Goal: Communication & Community: Answer question/provide support

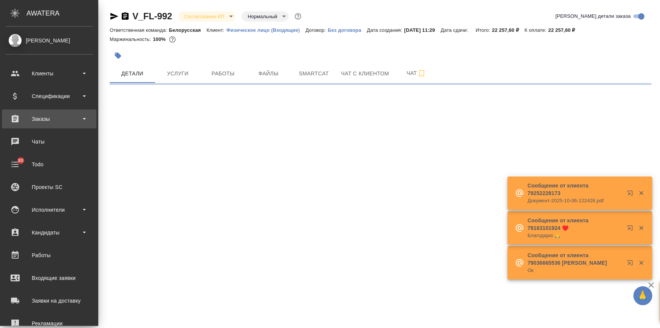
select select "RU"
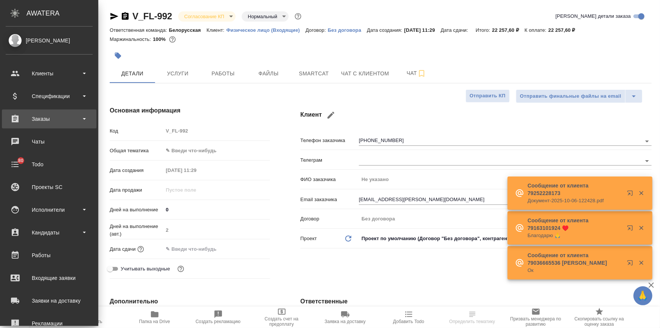
click at [36, 119] on div "Заказы" at bounding box center [49, 118] width 87 height 11
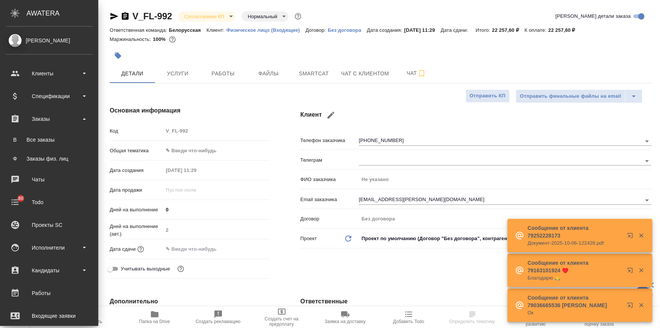
type textarea "x"
type input "Касаткина Александра"
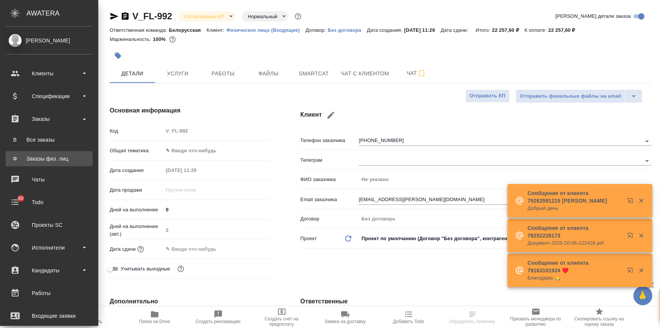
click at [49, 155] on div "Заказы физ. лиц" at bounding box center [48, 159] width 79 height 8
type textarea "x"
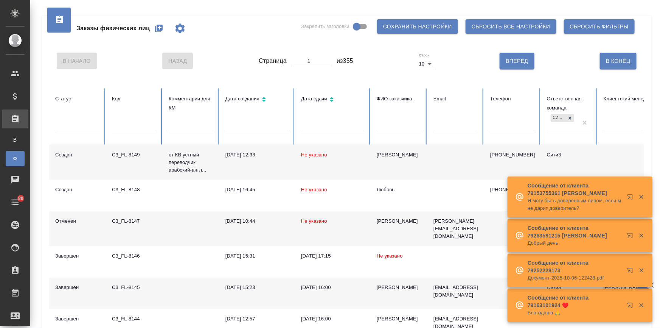
click at [496, 125] on input "text" at bounding box center [512, 128] width 45 height 11
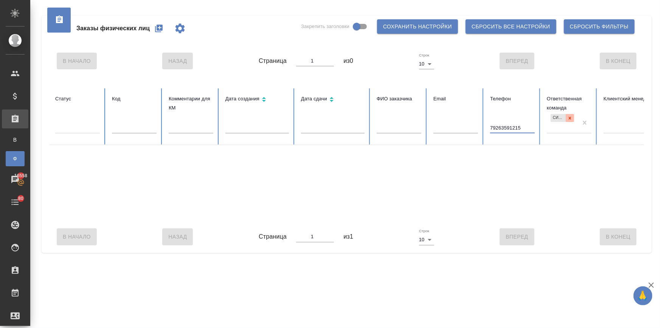
click at [568, 114] on div at bounding box center [570, 118] width 8 height 8
type input "79263591215"
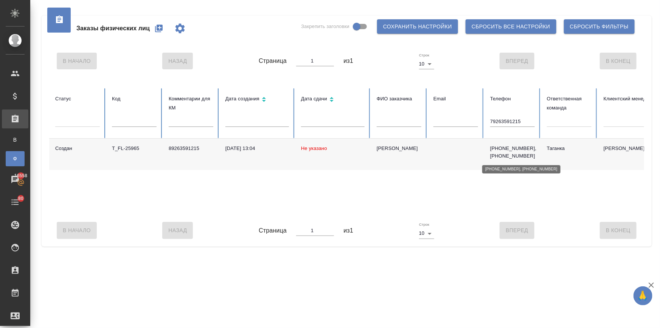
click at [507, 149] on p "+79162992309, +79263591215" at bounding box center [512, 152] width 45 height 15
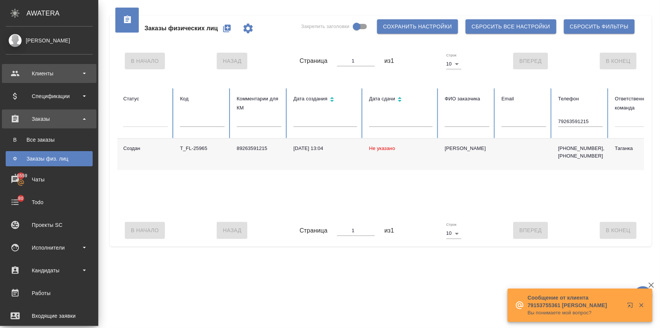
click at [28, 76] on div "Клиенты" at bounding box center [49, 73] width 87 height 11
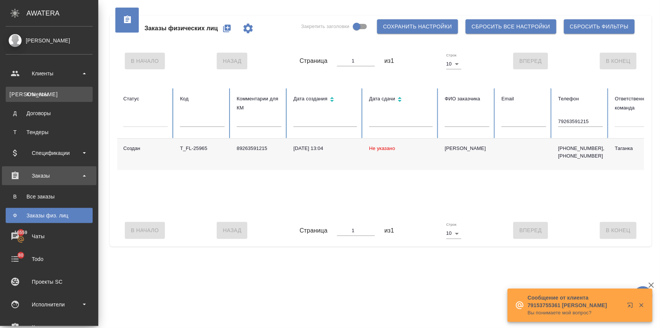
click at [37, 90] on link "К Клиенты" at bounding box center [49, 94] width 87 height 15
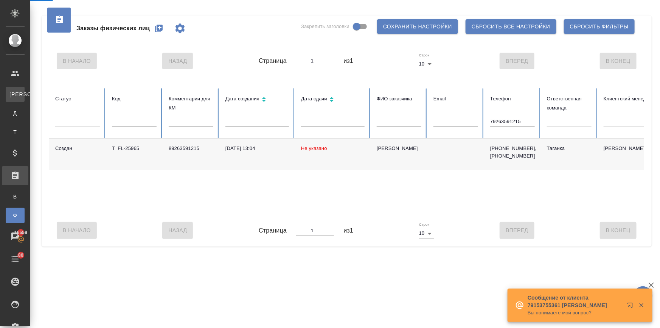
select select "RU"
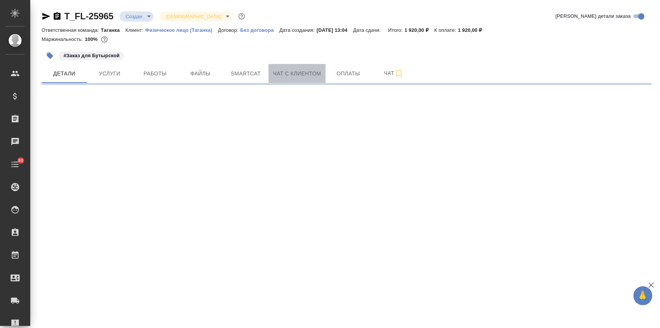
click at [313, 74] on span "Чат с клиентом" at bounding box center [297, 73] width 48 height 9
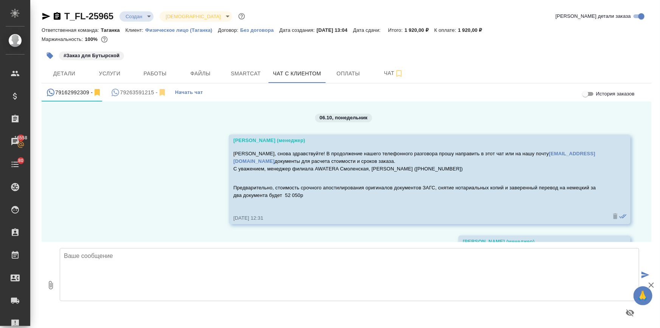
click at [58, 88] on div "79162992309 -" at bounding box center [74, 92] width 56 height 9
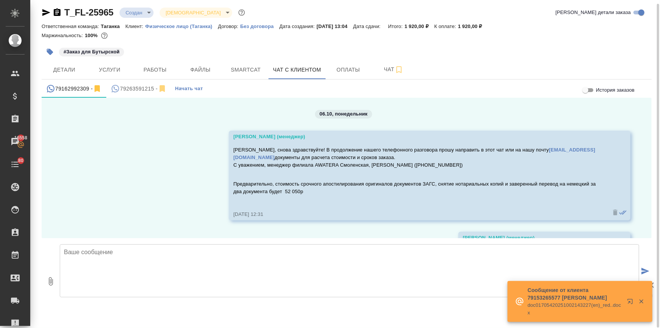
click at [90, 252] on textarea at bounding box center [350, 270] width 580 height 53
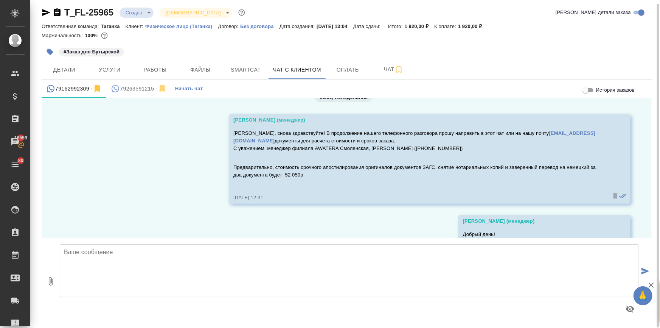
scroll to position [0, 0]
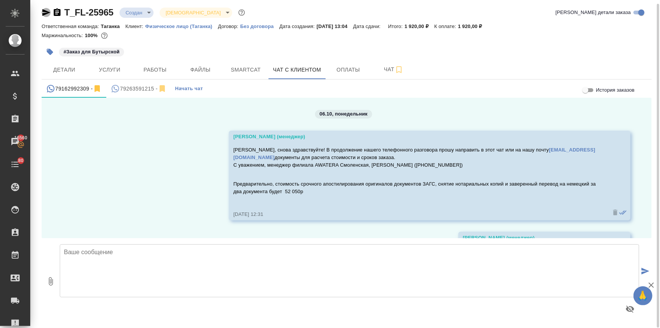
click at [42, 11] on icon "button" at bounding box center [46, 12] width 9 height 9
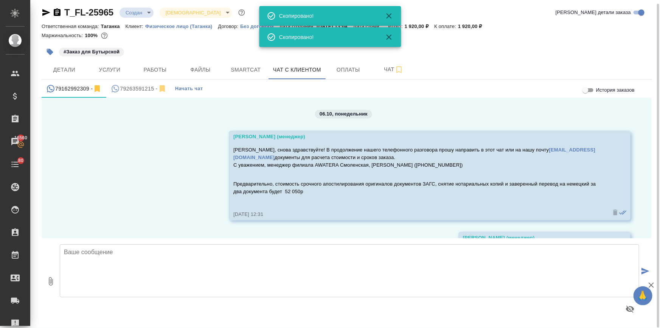
click at [42, 11] on icon "button" at bounding box center [46, 12] width 9 height 9
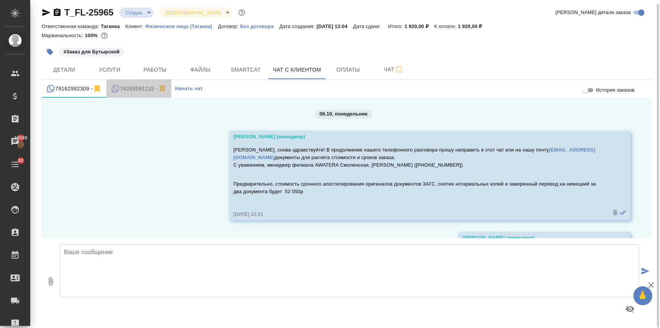
click at [124, 88] on div "79263591215 -" at bounding box center [139, 88] width 56 height 9
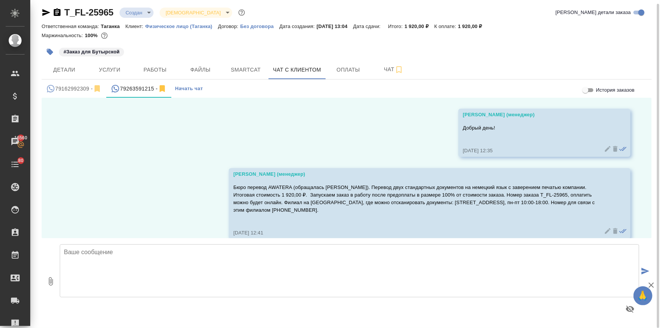
scroll to position [5, 0]
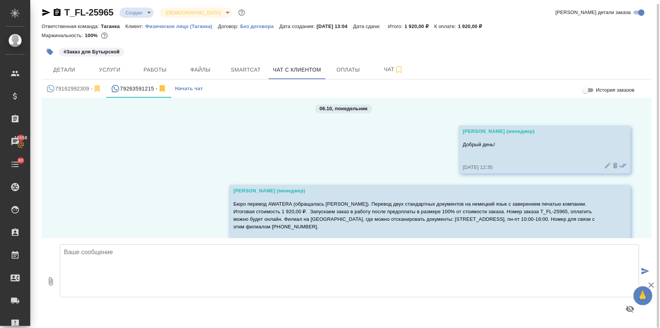
click at [40, 12] on div "T_FL-25965 Создан new Святая троица holyTrinity Кратко детали заказа Ответствен…" at bounding box center [346, 162] width 619 height 332
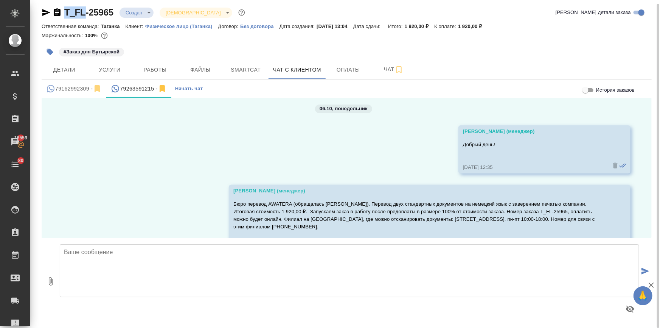
click at [45, 11] on icon "button" at bounding box center [46, 12] width 8 height 7
copy link "T_FL"
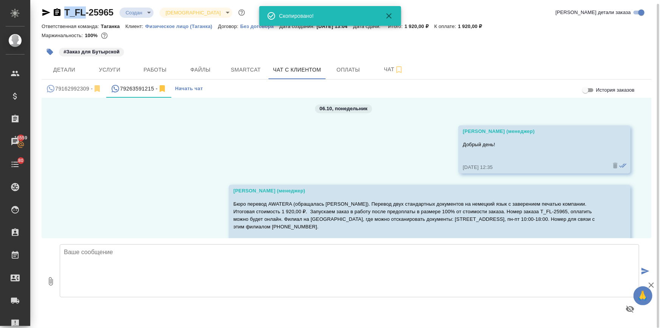
click at [45, 11] on icon "button" at bounding box center [46, 12] width 8 height 7
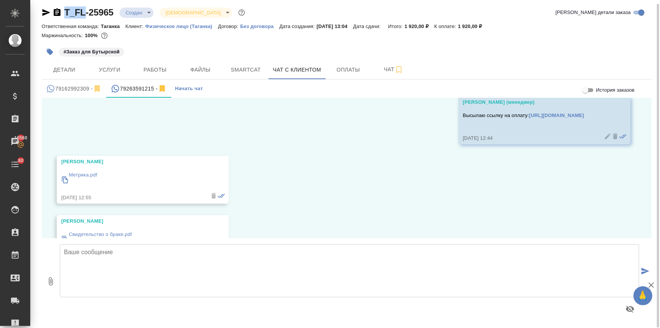
scroll to position [277, 0]
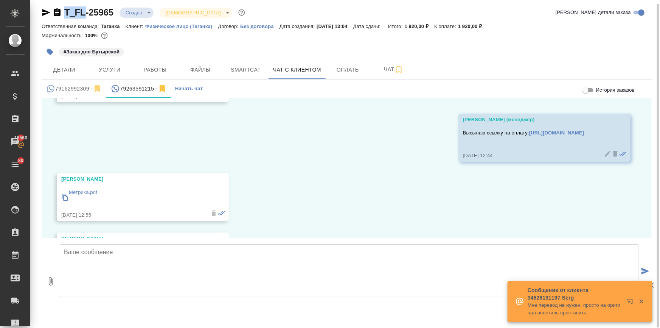
click at [86, 191] on p "Метрика.pdf" at bounding box center [83, 192] width 28 height 8
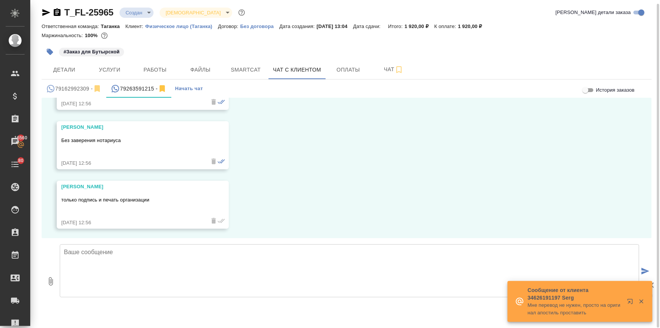
click at [76, 145] on div "Без заверения нотариуса" at bounding box center [131, 145] width 141 height 21
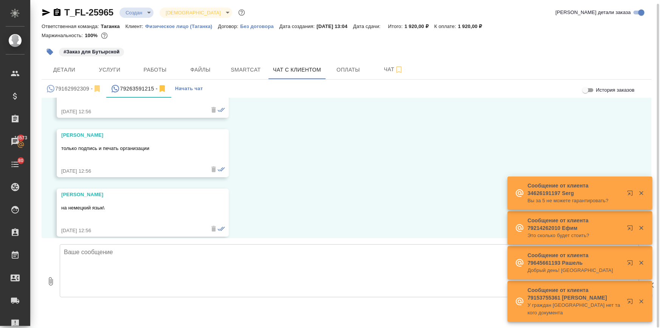
scroll to position [628, 0]
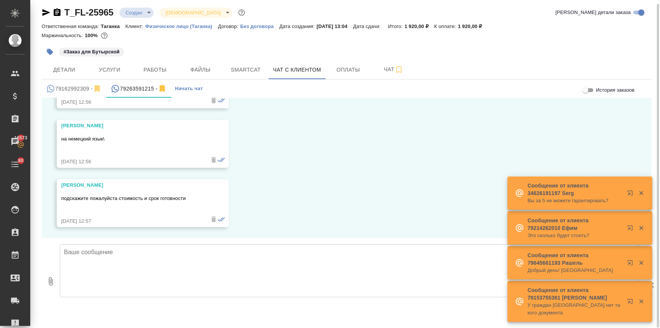
click at [98, 253] on textarea at bounding box center [350, 270] width 580 height 53
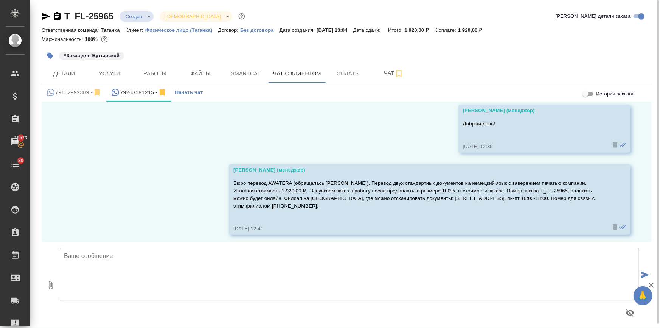
scroll to position [8, 0]
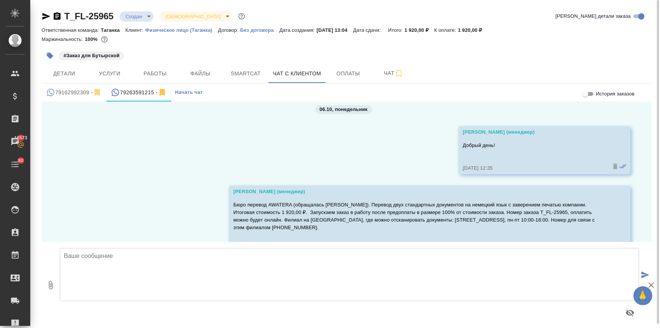
click at [156, 253] on textarea at bounding box center [350, 274] width 580 height 53
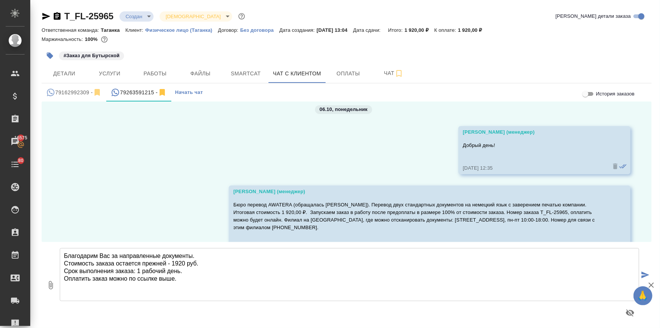
drag, startPoint x: 106, startPoint y: 278, endPoint x: 92, endPoint y: 278, distance: 14.0
click at [92, 278] on textarea "Благодарим Вас за направленные документы. Стоимость заказа остается прежней - 1…" at bounding box center [350, 274] width 580 height 53
click at [84, 270] on textarea "Благодарим Вас за направленные документы. Стоимость заказа остается прежней - 1…" at bounding box center [350, 274] width 580 height 53
drag, startPoint x: 132, startPoint y: 271, endPoint x: 114, endPoint y: 271, distance: 18.2
click at [114, 271] on textarea "Благодарим Вас за направленные документы. Стоимость заказа остается прежней - 1…" at bounding box center [350, 274] width 580 height 53
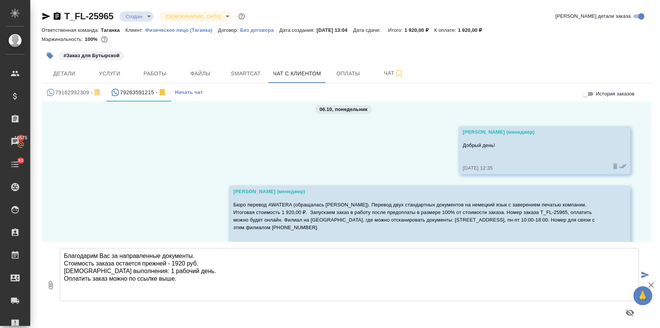
click at [184, 279] on textarea "Благодарим Вас за направленные документы. Стоимость заказа остается прежней - 1…" at bounding box center [350, 274] width 580 height 53
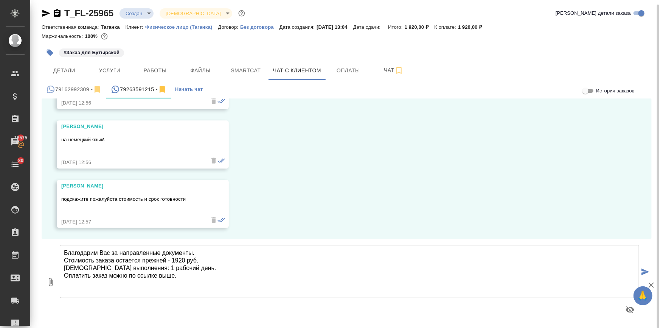
scroll to position [4, 0]
click at [152, 275] on textarea "Благодарим Вас за направленные документы. Стоимость заказа остается прежней - 1…" at bounding box center [350, 270] width 580 height 53
click at [182, 274] on textarea "Благодарим Вас за направленные документы. Стоимость заказа остается прежней - 1…" at bounding box center [350, 270] width 580 height 53
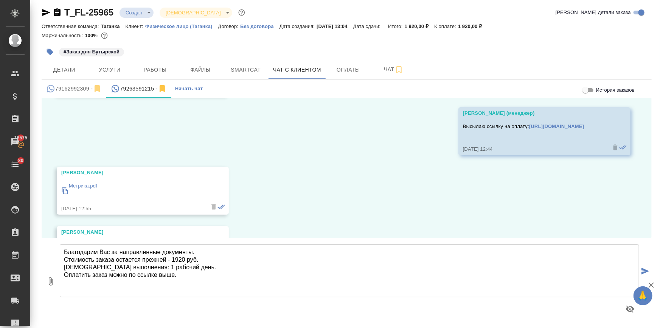
scroll to position [249, 0]
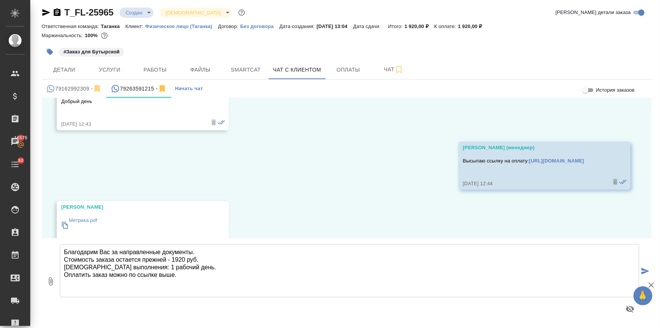
click at [177, 272] on textarea "Благодарим Вас за направленные документы. Стоимость заказа остается прежней - 1…" at bounding box center [350, 270] width 580 height 53
click at [174, 274] on textarea "Благодарим Вас за направленные документы. Стоимость заказа остается прежней - 1…" at bounding box center [350, 270] width 580 height 53
click at [194, 276] on textarea "Благодарим Вас за направленные документы. Стоимость заказа остается прежней - 1…" at bounding box center [350, 270] width 580 height 53
click at [84, 289] on textarea "Благодарим Вас за направленные документы. Стоимость заказа остается прежней - 1…" at bounding box center [350, 270] width 580 height 53
click at [132, 289] on textarea "Благодарим Вас за направленные документы. Стоимость заказа остается прежней - 1…" at bounding box center [350, 270] width 580 height 53
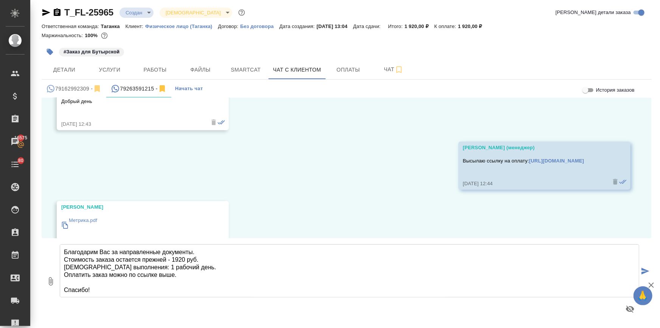
type textarea "Благодарим Вас за направленные документы. Стоимость заказа остается прежней - 1…"
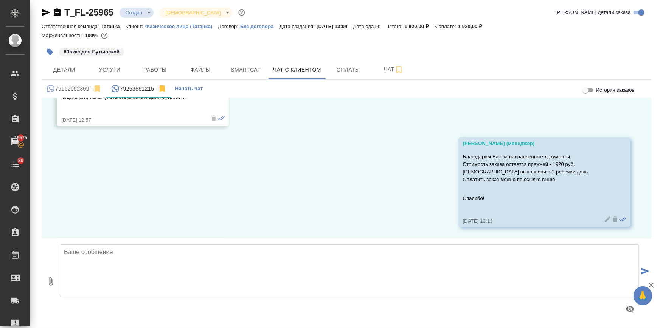
scroll to position [788, 0]
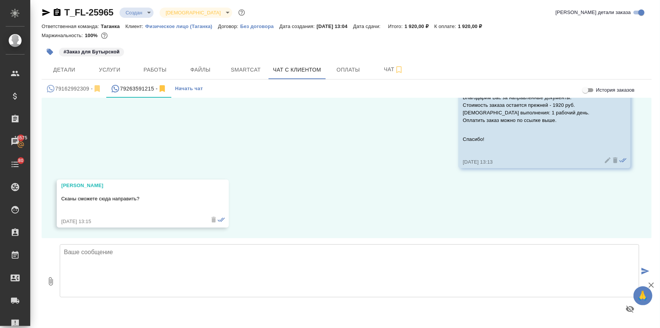
click at [107, 257] on textarea at bounding box center [350, 270] width 580 height 53
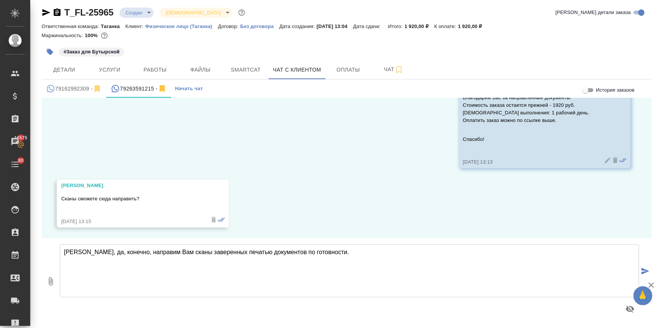
click at [233, 251] on textarea "Людмила, да, конечно, направим Вам сканы заверенных печатью документов по готов…" at bounding box center [350, 270] width 580 height 53
click at [365, 257] on textarea "Людмила, да, конечно, направим Вам сканы заверенных печатью документов по готов…" at bounding box center [350, 270] width 580 height 53
type textarea "Людмила, да, конечно, направим Вам сканы заверенных печатью документов по готов…"
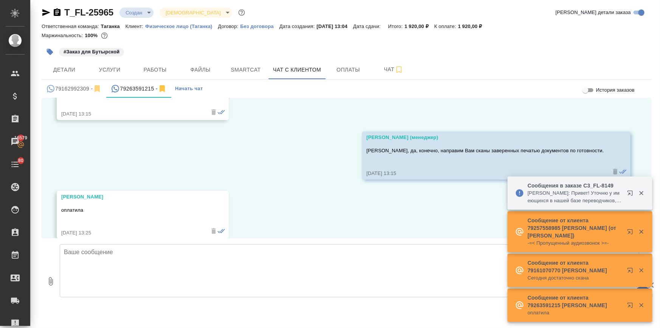
scroll to position [907, 0]
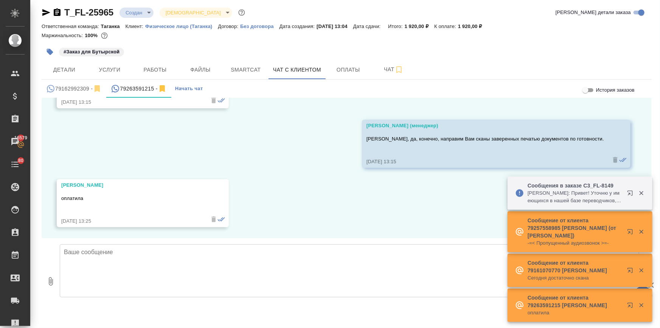
click at [113, 255] on textarea at bounding box center [350, 270] width 580 height 53
click at [343, 71] on span "Оплаты" at bounding box center [348, 69] width 36 height 9
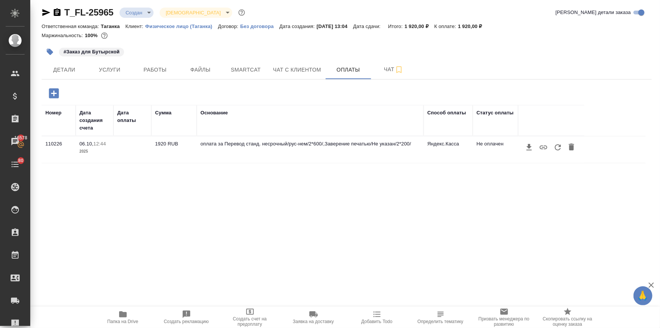
click at [560, 143] on icon "button" at bounding box center [558, 147] width 9 height 9
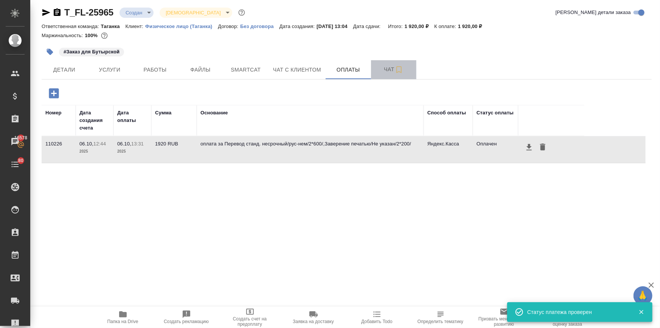
click at [378, 67] on span "Чат" at bounding box center [394, 69] width 36 height 9
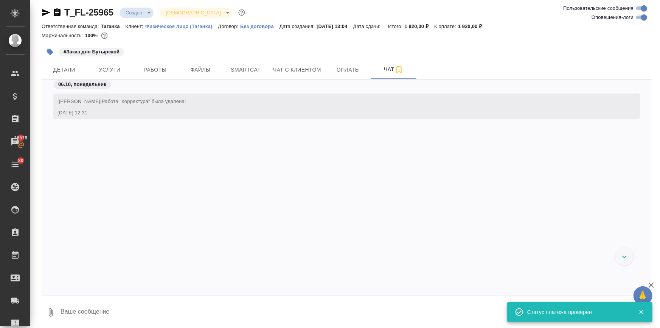
scroll to position [177, 0]
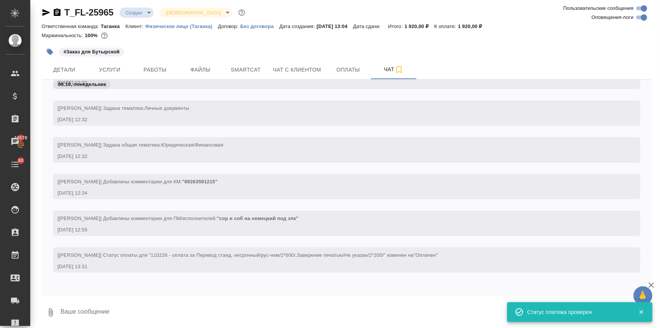
click at [106, 318] on textarea at bounding box center [356, 312] width 592 height 26
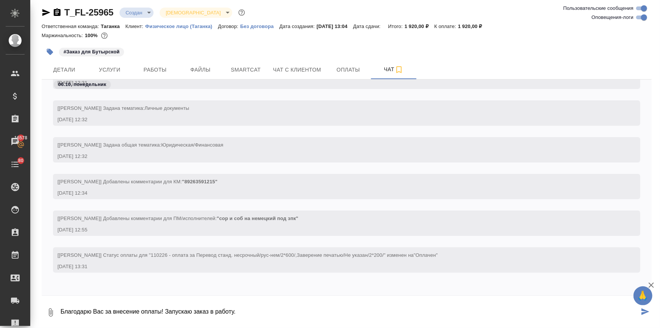
click at [265, 308] on textarea "Благодарю Вас за внесение оплаты! Запускаю заказ в работу." at bounding box center [350, 312] width 580 height 26
type textarea "Благодарю Вас за внесение оплаты! Запускаю заказ в работу."
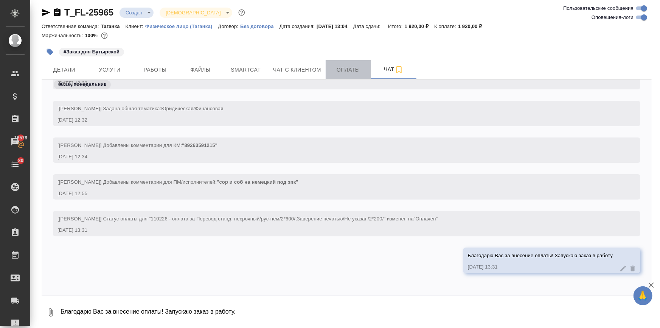
click at [340, 69] on span "Оплаты" at bounding box center [348, 69] width 36 height 9
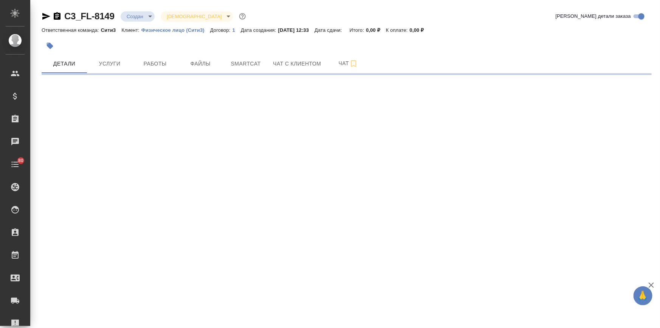
select select "RU"
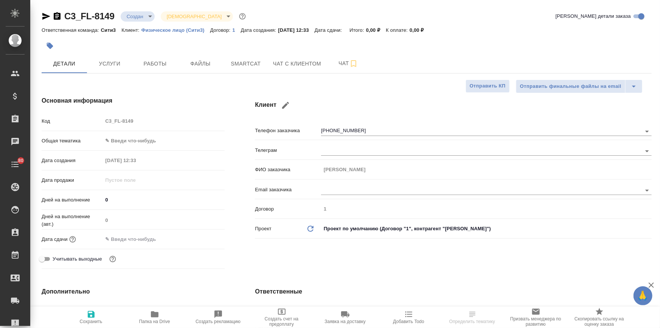
type textarea "x"
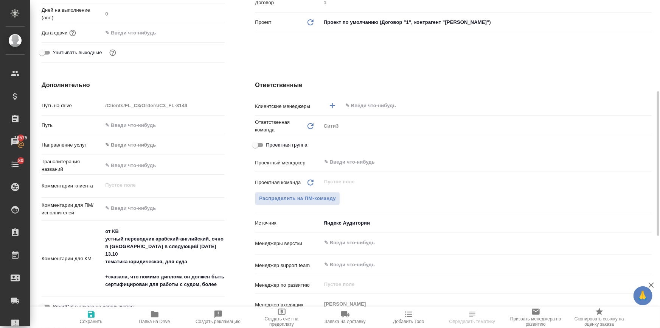
scroll to position [241, 0]
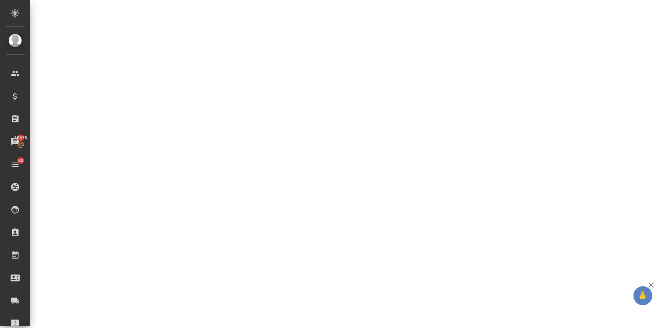
select select "RU"
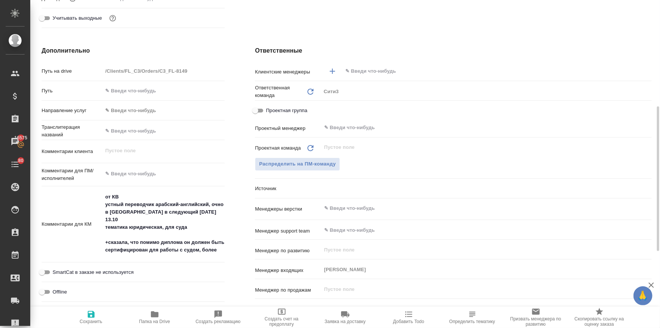
type textarea "x"
drag, startPoint x: 105, startPoint y: 204, endPoint x: 216, endPoint y: 249, distance: 119.7
click at [216, 249] on textarea "от КВ устный переводчик арабский-английский, очно в Москве в следующий понедель…" at bounding box center [163, 224] width 121 height 66
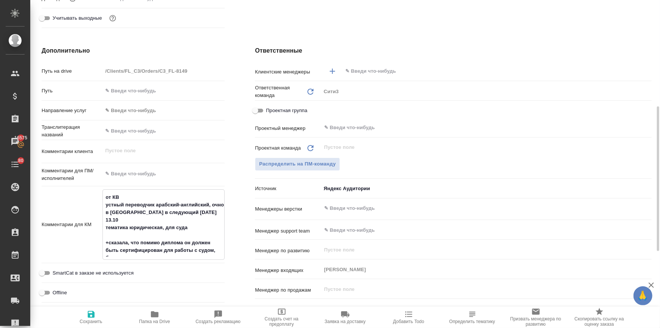
type textarea "x"
click at [136, 175] on textarea at bounding box center [164, 173] width 122 height 13
type textarea "x"
type textarea "Т"
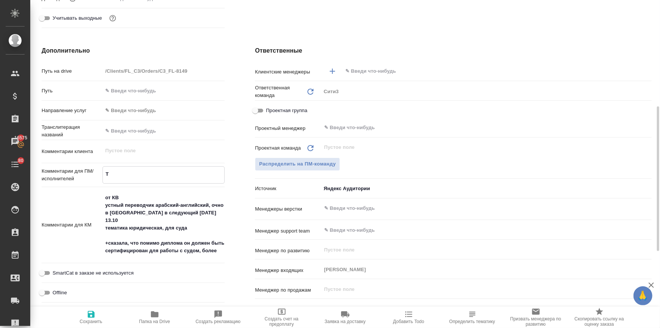
type textarea "x"
type textarea "ТЗ"
type textarea "x"
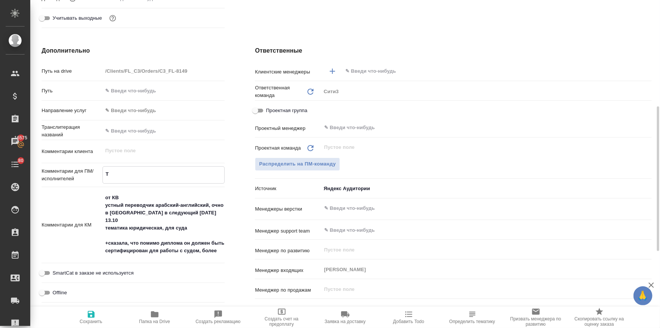
type textarea "x"
type textarea "ТЗ:"
type textarea "x"
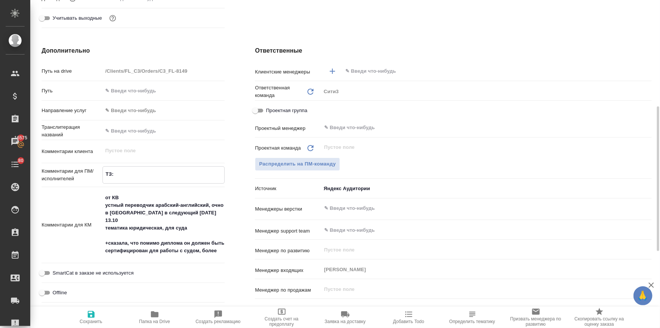
type textarea "x"
type textarea "ТЗ:"
type textarea "x"
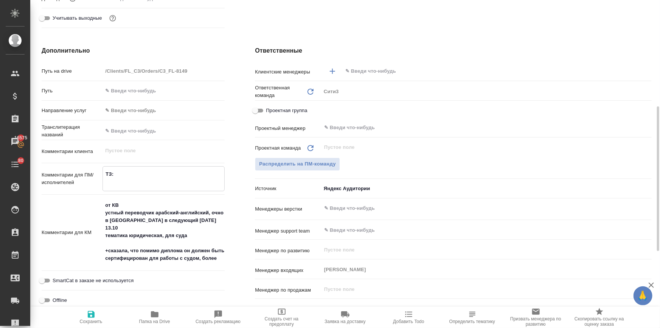
type textarea "x"
type textarea "ТЗ: Я"
type textarea "x"
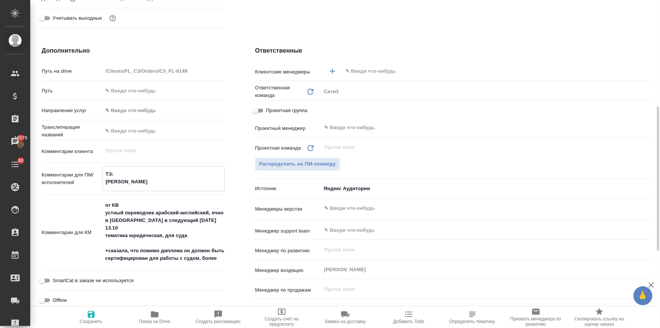
type textarea "ТЗ: ЯП"
type textarea "x"
type textarea "ТЗ: ЯП:"
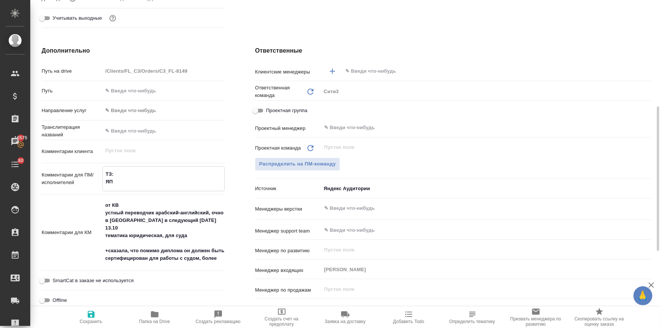
type textarea "x"
type textarea "ТЗ: ЯП:а"
type textarea "x"
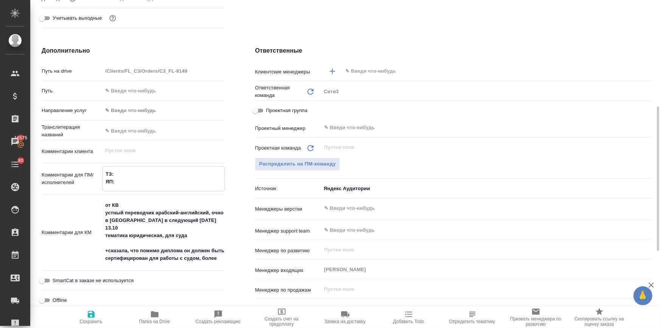
type textarea "x"
type textarea "ТЗ: ЯП:ар"
type textarea "x"
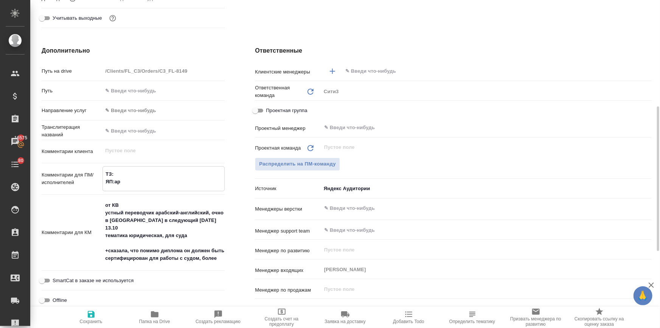
type textarea "ТЗ: ЯП:ара"
type textarea "x"
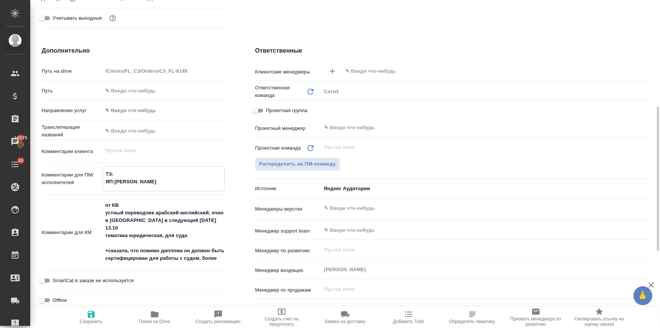
type textarea "ТЗ: ЯП:араб"
type textarea "x"
type textarea "ТЗ: ЯП:араб-"
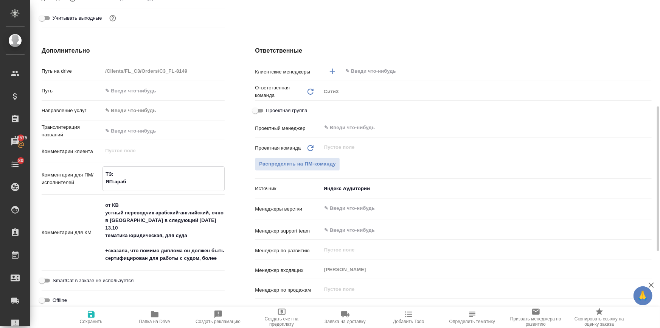
type textarea "x"
type textarea "ТЗ: ЯП:араб-а"
type textarea "x"
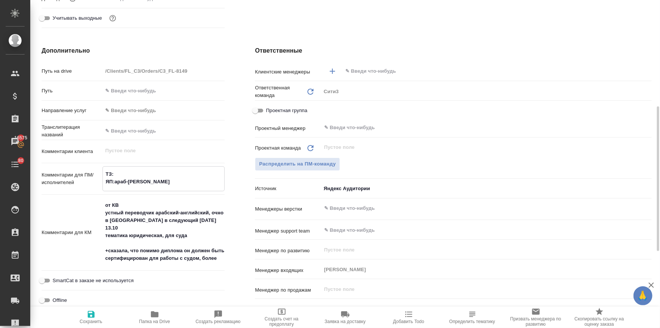
type textarea "x"
type textarea "ТЗ: ЯП:араб-ан"
type textarea "x"
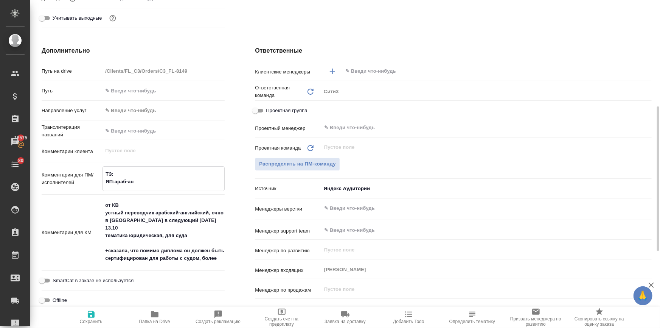
type textarea "x"
type textarea "ТЗ: ЯП:араб-анг"
type textarea "x"
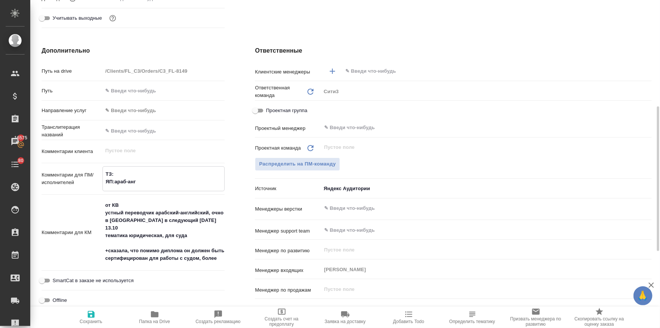
type textarea "ТЗ: ЯП:араб-англ"
type textarea "x"
type textarea "ТЗ: ЯП:араб-англ"
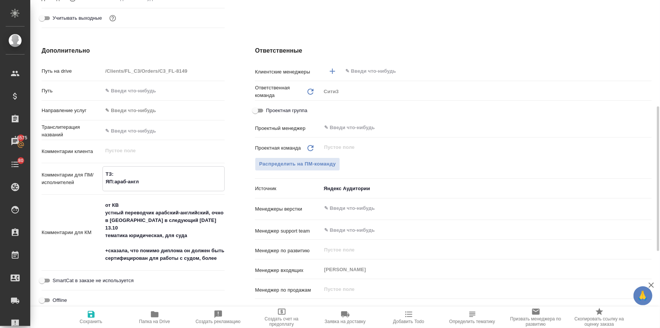
type textarea "x"
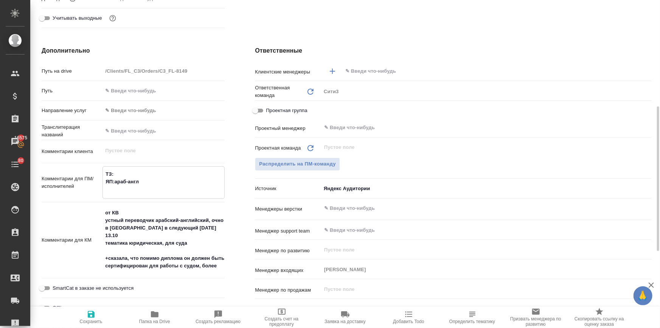
type textarea "ТЗ: ЯП:араб-англ М"
type textarea "x"
type textarea "ТЗ: ЯП:араб-англ Ме"
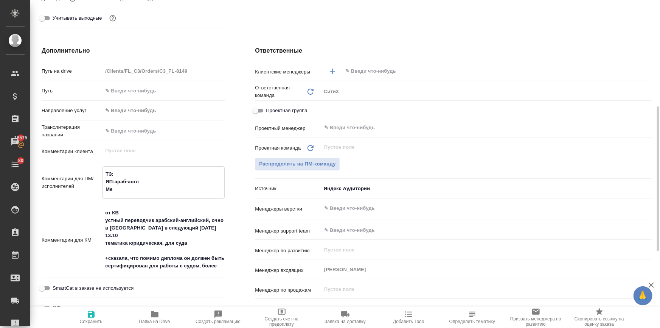
type textarea "x"
type textarea "ТЗ: ЯП:араб-англ Мес"
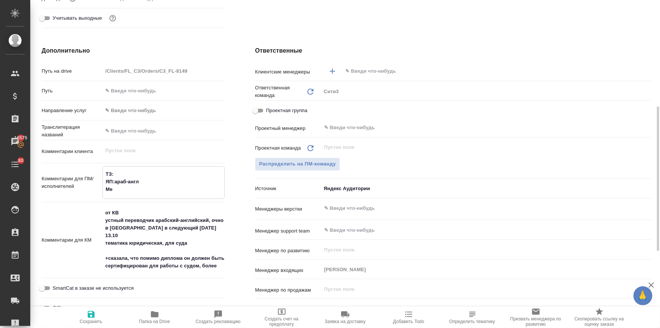
type textarea "x"
type textarea "ТЗ: ЯП:араб-англ Мест"
type textarea "x"
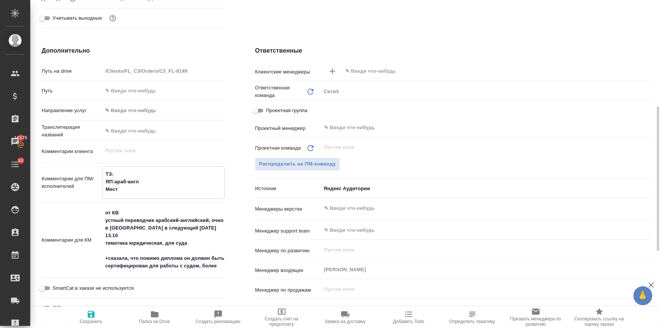
type textarea "x"
type textarea "ТЗ: ЯП:араб-англ Место"
type textarea "x"
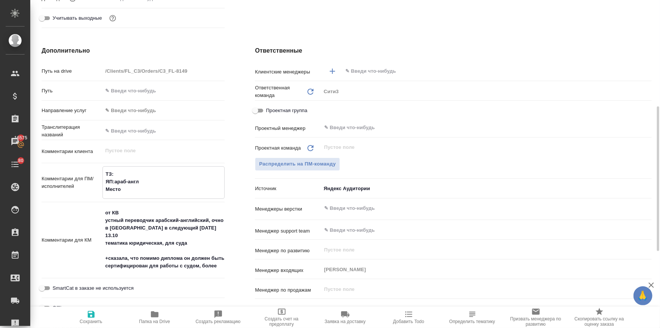
type textarea "ТЗ: ЯП:араб-англ Место:"
type textarea "x"
type textarea "ТЗ: ЯП:араб-англ Место:"
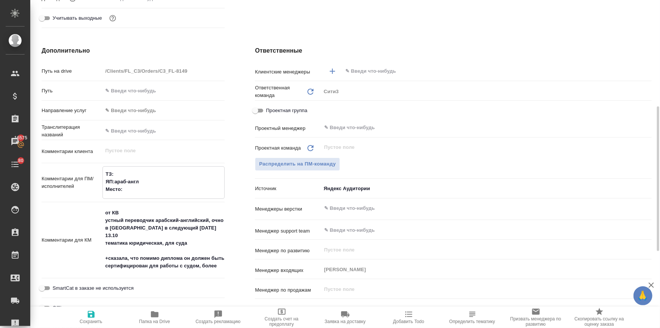
type textarea "x"
type textarea "ТЗ: ЯП:араб-англ Место: М"
type textarea "x"
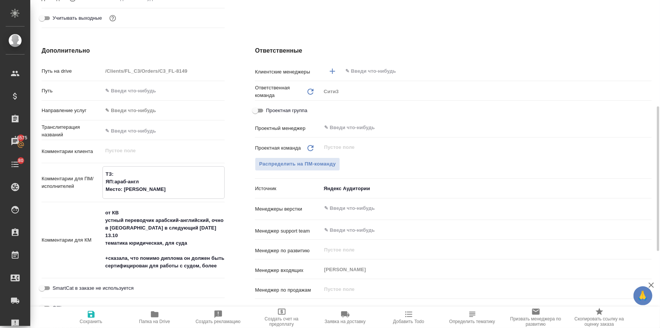
type textarea "x"
type textarea "ТЗ: ЯП:араб-англ Место: Мо"
type textarea "x"
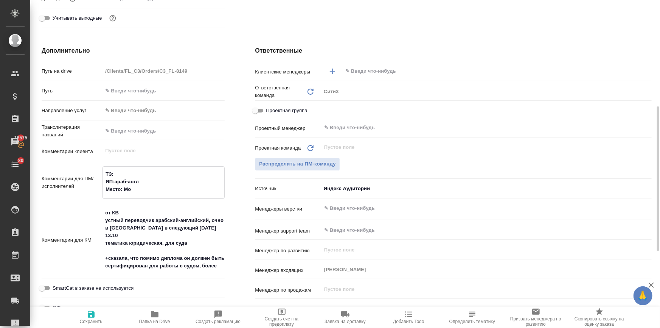
type textarea "x"
type textarea "ТЗ: ЯП:араб-англ Место: Мос"
type textarea "x"
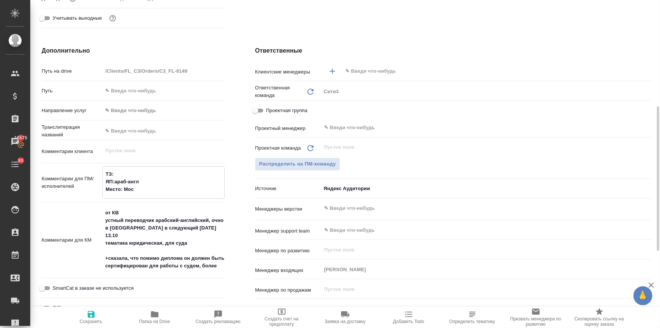
type textarea "x"
type textarea "ТЗ: ЯП:араб-англ Место: Моск"
type textarea "x"
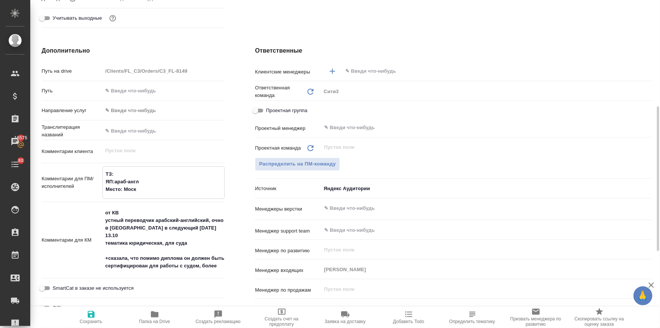
type textarea "ТЗ: ЯП:араб-англ Место: Москв"
type textarea "x"
type textarea "ТЗ: ЯП:араб-англ Место: Москва"
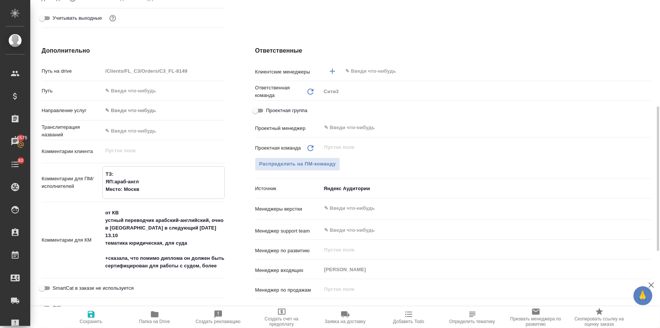
type textarea "x"
type textarea "ТЗ: ЯП:араб-англ Место: Москва,"
type textarea "x"
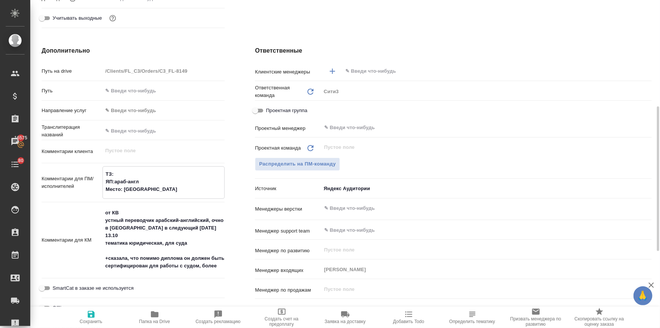
type textarea "x"
type textarea "ТЗ: ЯП:араб-англ Место: Москва,"
type textarea "x"
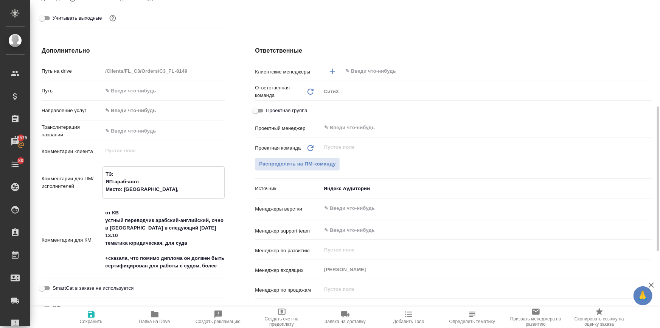
type textarea "x"
type textarea "ТЗ: ЯП:араб-англ Место: Москва, б"
type textarea "x"
type textarea "ТЗ: ЯП:араб-англ Место: Москва, бо"
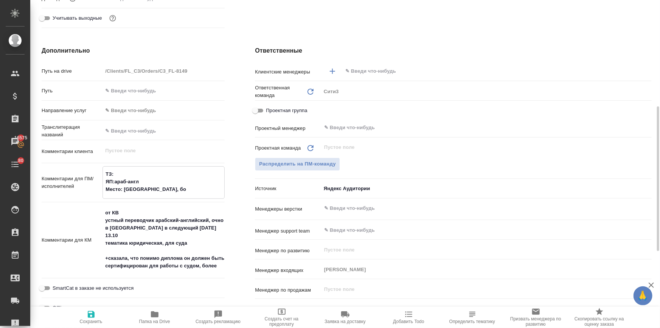
type textarea "x"
type textarea "ТЗ: ЯП:араб-англ Место: Москва, бол"
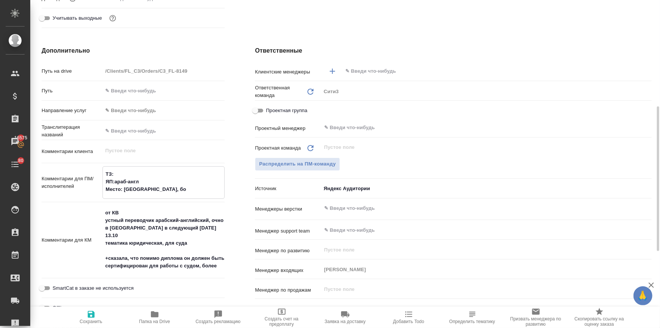
type textarea "x"
type textarea "ТЗ: ЯП:араб-англ Место: Москва, боле"
type textarea "x"
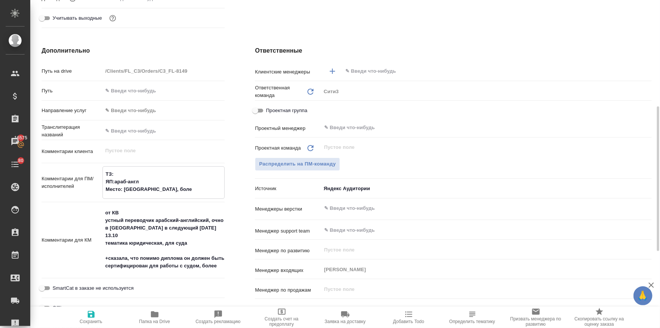
type textarea "x"
type textarea "ТЗ: ЯП:араб-англ Место: Москва, более"
type textarea "x"
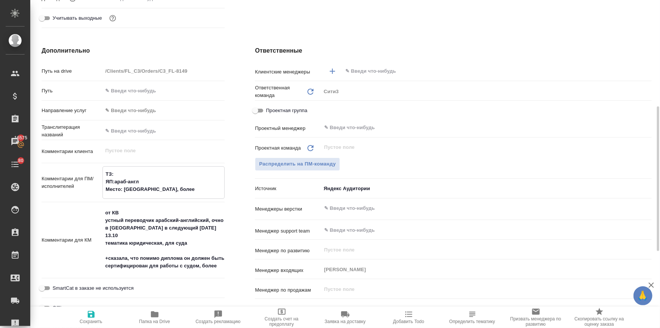
type textarea "ТЗ: ЯП:араб-англ Место: Москва, более"
type textarea "x"
type textarea "ТЗ: ЯП:араб-англ Место: Москва, более т"
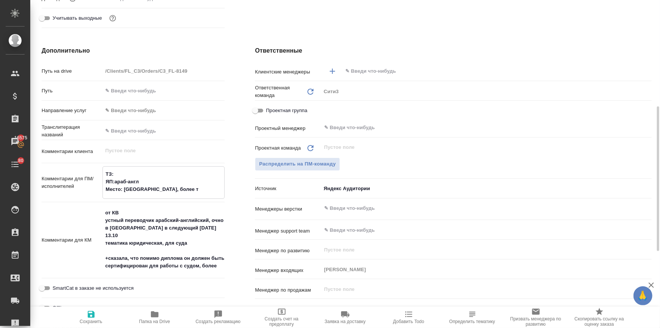
type textarea "x"
type textarea "ТЗ: ЯП:араб-англ Место: Москва, более то"
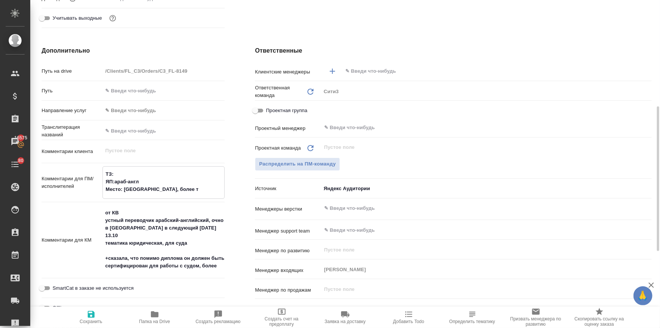
type textarea "x"
type textarea "ТЗ: ЯП:араб-англ Место: Москва, более точ"
type textarea "x"
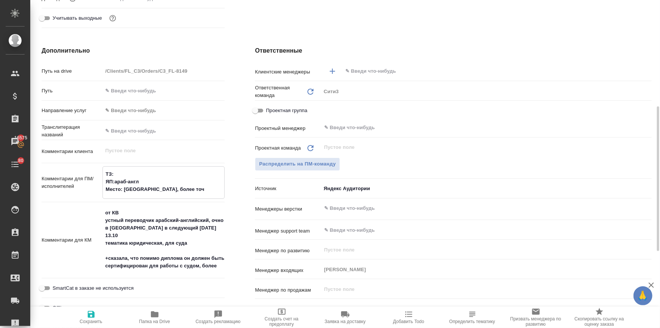
type textarea "x"
type textarea "ТЗ: ЯП:араб-англ Место: Москва, более точн"
type textarea "x"
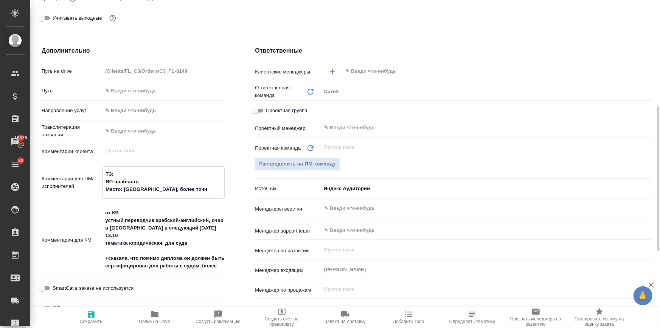
type textarea "x"
type textarea "ТЗ: ЯП:араб-англ Место: Москва, более точно"
type textarea "x"
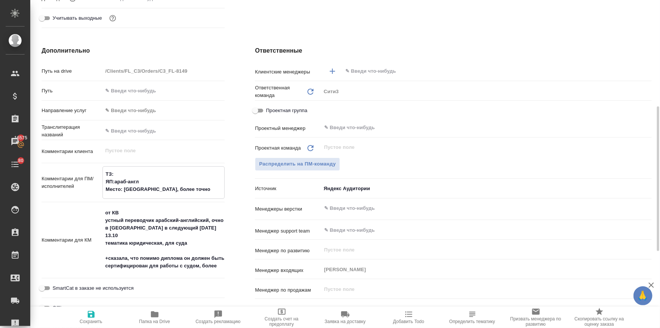
type textarea "ТЗ: ЯП:араб-англ Место: Москва, более точное"
type textarea "x"
type textarea "ТЗ: ЯП:араб-англ Место: Москва, более точное"
type textarea "x"
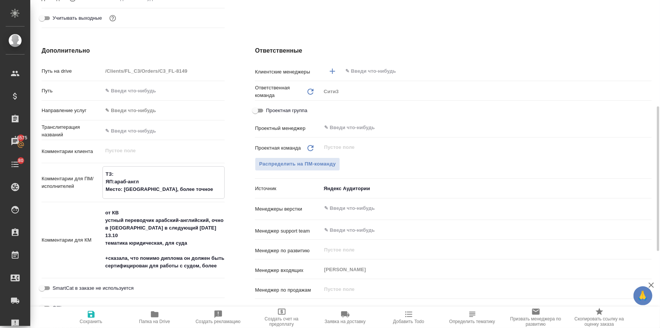
type textarea "x"
type textarea "ТЗ: ЯП:араб-англ Место: Москва, более точное м"
type textarea "x"
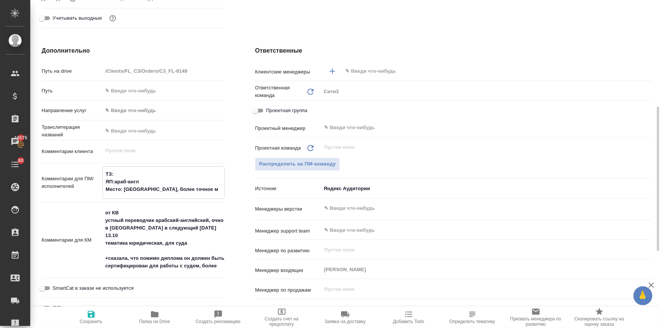
type textarea "x"
type textarea "ТЗ: ЯП:араб-англ Место: Москва, более точное ме"
type textarea "x"
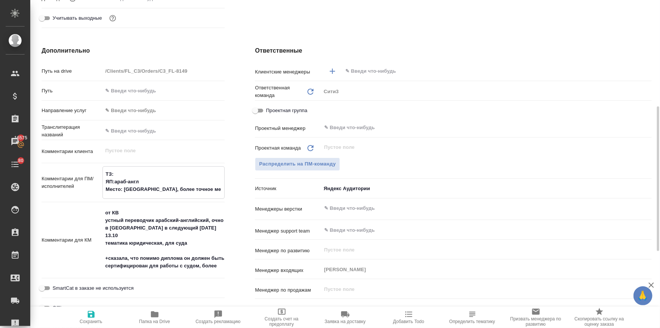
type textarea "ТЗ: ЯП:араб-англ Место: Москва, более точное мес"
type textarea "x"
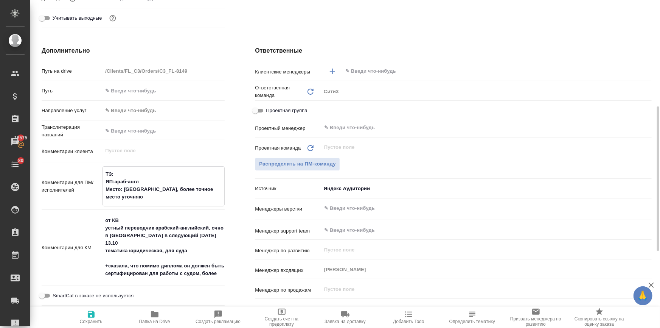
click at [114, 180] on textarea "ТЗ: ЯП:араб-англ Место: Москва, более точное место уточняю" at bounding box center [163, 186] width 121 height 36
click at [111, 194] on textarea "ТЗ: ЯП: араб-англ Место: Москва, более точное место уточняю" at bounding box center [163, 186] width 121 height 36
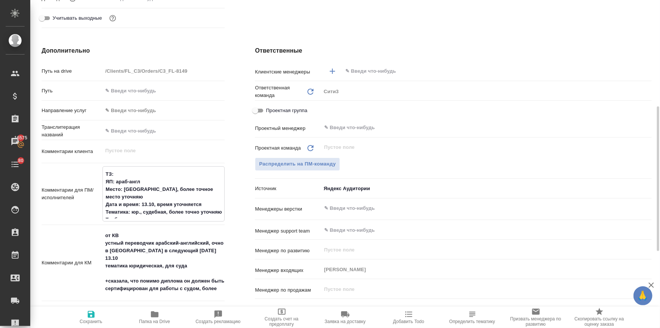
paste textarea "устный переводчик арабский-английский, очно в Москве в следующий понедельник 13…"
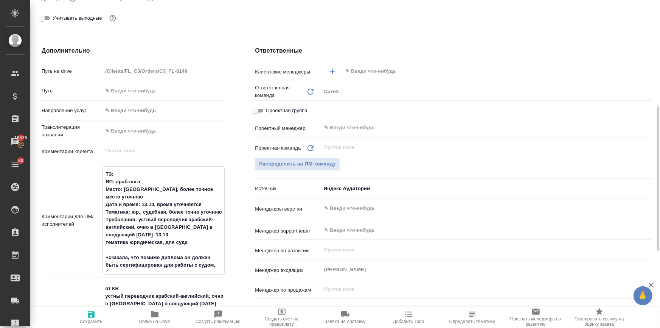
drag, startPoint x: 140, startPoint y: 249, endPoint x: 139, endPoint y: 210, distance: 39.4
click at [139, 210] on textarea "ТЗ: ЯП: араб-англ Место: Москва, более точное место уточняю Дата и время: 13.10…" at bounding box center [163, 220] width 121 height 104
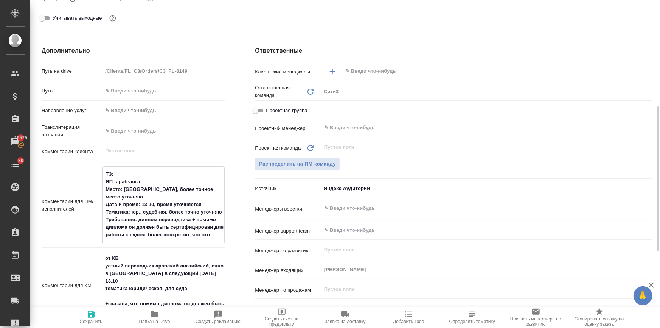
click at [166, 222] on textarea "ТЗ: ЯП: араб-англ Место: Москва, более точное место уточняю Дата и время: 13.10…" at bounding box center [163, 204] width 121 height 73
click at [163, 228] on textarea "ТЗ: ЯП: араб-англ Место: Москва, более точное место уточняю Дата и время: 13.10…" at bounding box center [163, 204] width 121 height 73
click at [155, 229] on textarea "ТЗ: ЯП: араб-англ Место: Москва, более точное место уточняю Дата и время: 13.10…" at bounding box center [163, 204] width 121 height 73
click at [144, 224] on textarea "ТЗ: ЯП: араб-англ Место: Москва, более точное место уточняю Дата и время: 13.10…" at bounding box center [163, 204] width 121 height 73
click at [162, 237] on textarea "ТЗ: ЯП: араб-англ Место: Москва, более точное место уточняю Дата и время: 13.10…" at bounding box center [163, 204] width 121 height 73
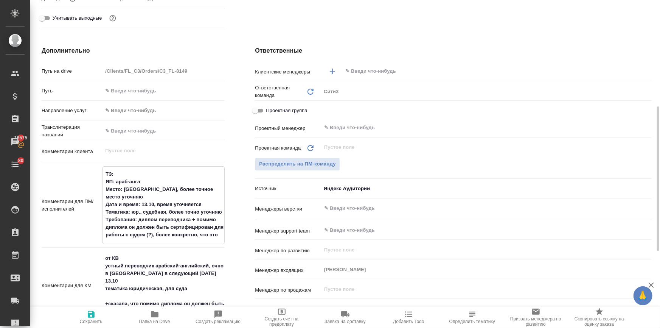
drag, startPoint x: 155, startPoint y: 235, endPoint x: 120, endPoint y: 235, distance: 34.8
click at [120, 235] on textarea "ТЗ: ЯП: араб-англ Место: Москва, более точное место уточняю Дата и время: 13.10…" at bounding box center [163, 204] width 121 height 73
drag, startPoint x: 216, startPoint y: 232, endPoint x: 147, endPoint y: 236, distance: 68.6
click at [147, 236] on textarea "ТЗ: ЯП: араб-англ Место: Москва, более точное место уточняю Дата и время: 13.10…" at bounding box center [163, 204] width 121 height 73
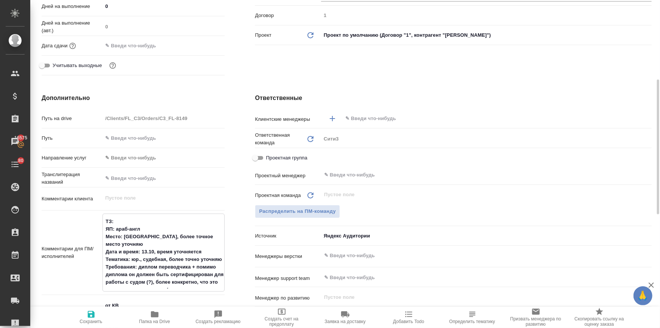
scroll to position [22, 0]
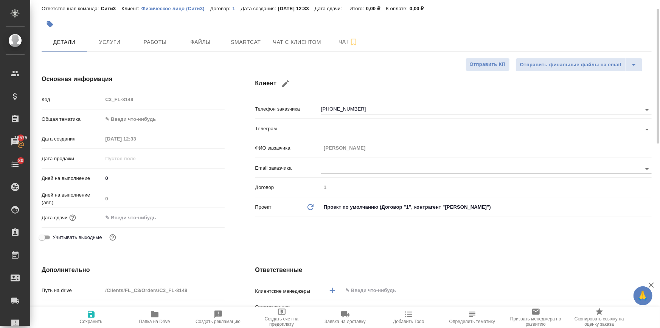
click at [359, 286] on input "text" at bounding box center [485, 290] width 280 height 9
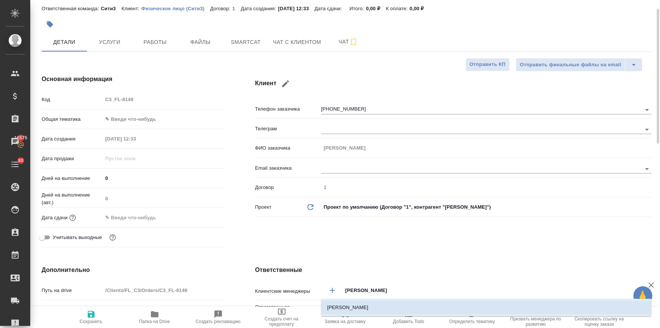
drag, startPoint x: 359, startPoint y: 306, endPoint x: 234, endPoint y: 243, distance: 140.3
click at [359, 307] on li "[PERSON_NAME]" at bounding box center [486, 307] width 331 height 14
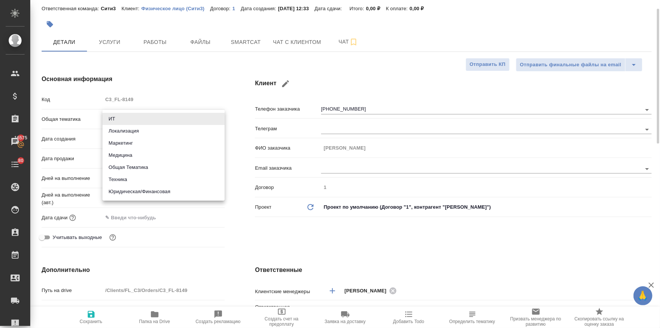
click at [119, 120] on body "🙏 .cls-1 fill:#fff; AWATERA Ilina Ekaterina Клиенты Спецификации Заказы 16575 Ч…" at bounding box center [330, 194] width 660 height 389
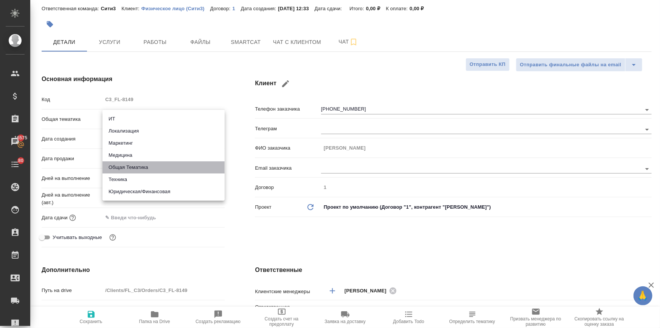
click at [129, 166] on li "Общая Тематика" at bounding box center [164, 167] width 122 height 12
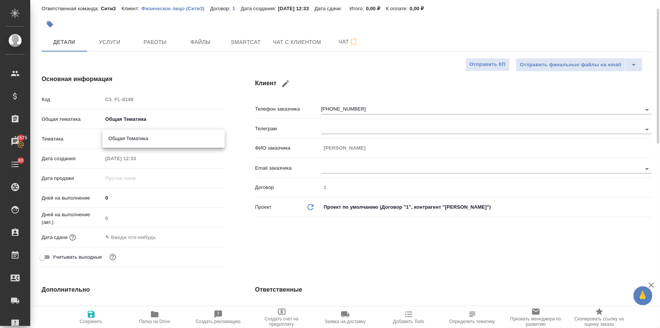
click at [127, 133] on body "🙏 .cls-1 fill:#fff; AWATERA Ilina Ekaterina Клиенты Спецификации Заказы 16575 Ч…" at bounding box center [330, 194] width 660 height 389
click at [126, 138] on li "Общая Тематика" at bounding box center [164, 138] width 122 height 12
click at [137, 235] on input "text" at bounding box center [136, 237] width 66 height 11
click at [202, 236] on icon "button" at bounding box center [202, 236] width 9 height 9
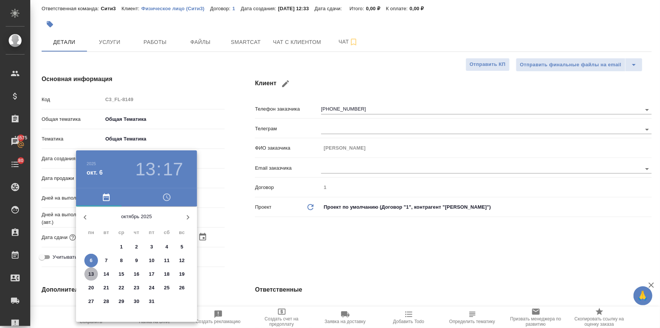
click at [89, 271] on p "13" at bounding box center [92, 274] width 6 height 8
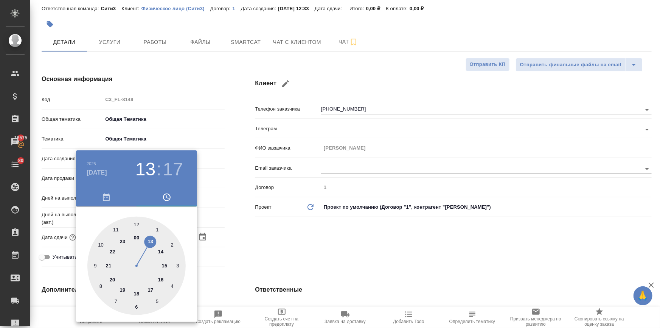
click at [278, 246] on div at bounding box center [330, 164] width 660 height 328
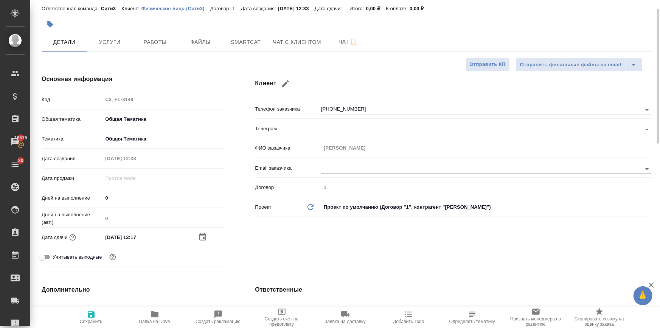
click at [86, 319] on span "Сохранить" at bounding box center [91, 321] width 23 height 5
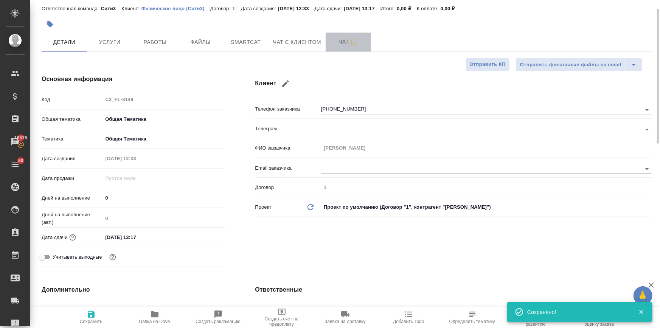
click at [339, 43] on span "Чат" at bounding box center [348, 41] width 36 height 9
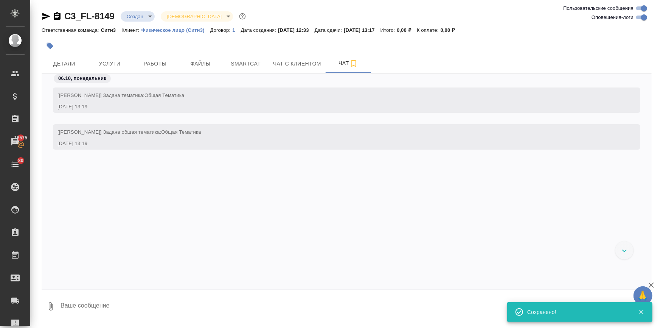
click at [84, 309] on textarea at bounding box center [356, 306] width 592 height 26
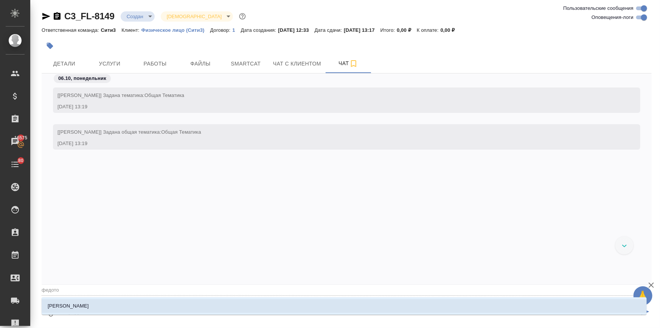
click at [65, 302] on li "Федотова Ирина" at bounding box center [344, 306] width 605 height 14
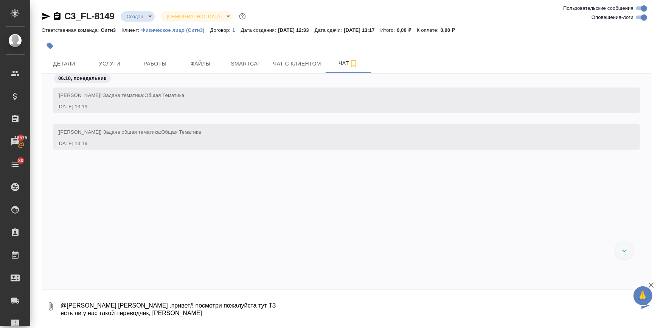
click at [149, 304] on textarea "@Федотова Ирина Ира .привет/! посмотри пожалуйста тут ТЗ есть ли у нас такой пе…" at bounding box center [350, 306] width 580 height 26
click at [148, 304] on textarea "@Федотова Ирина Ира .привет/! посмотри пожалуйста тут ТЗ есть ли у нас такой пе…" at bounding box center [350, 306] width 580 height 26
click at [149, 304] on textarea "@Федотова Ирина Ира .привет/! посмотри пожалуйста тут ТЗ есть ли у нас такой пе…" at bounding box center [350, 306] width 580 height 26
click at [150, 304] on textarea "@Федотова Ирина Ира .привет/! посмотри пожалуйста тут ТЗ есть ли у нас такой пе…" at bounding box center [350, 306] width 580 height 26
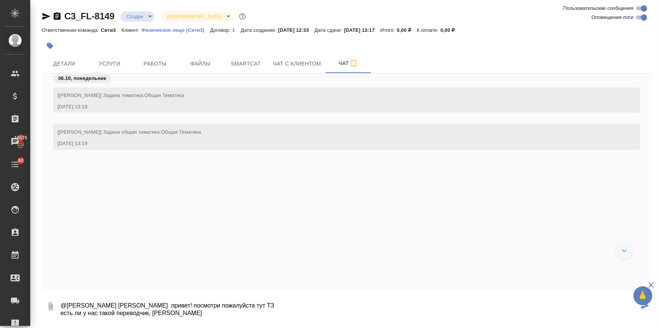
drag, startPoint x: 132, startPoint y: 304, endPoint x: 129, endPoint y: 304, distance: 3.8
click at [129, 304] on textarea "@Федотова Ирина Ира .привет! посмотри пожалуйста тут ТЗ есть ли у нас такой пер…" at bounding box center [350, 306] width 580 height 26
click at [172, 311] on textarea "@Федотова Ирина Ира, привет! посмотри пожалуйста тут ТЗ есть ли у нас такой пер…" at bounding box center [350, 306] width 580 height 26
click at [246, 306] on textarea "@Федотова Ирина Ира, привет! посмотри пожалуйста тут ТЗ есть ли у нас такой пер…" at bounding box center [350, 306] width 580 height 26
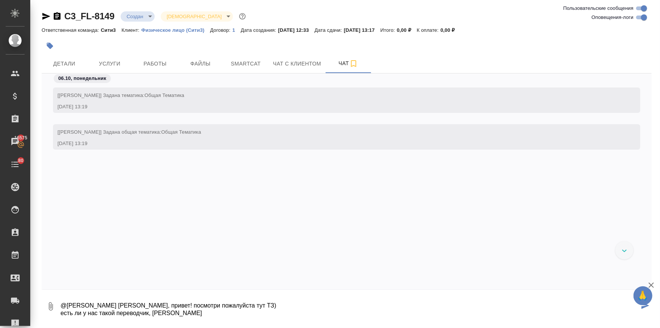
click at [177, 307] on textarea "@Федотова Ирина Ира, привет! посмотри пожалуйста тут ТЗ) есть ли у нас такой пе…" at bounding box center [350, 306] width 580 height 26
click at [169, 315] on textarea "@Федотова Ирина Ира, привет! посмотри пожалуйста тут ТЗ) есть ли у нас такой пе…" at bounding box center [350, 306] width 580 height 26
click at [132, 313] on textarea "@Федотова Ирина Ира, привет! посмотри пожалуйста тут ТЗ) есть ли у нас такой пе…" at bounding box center [350, 306] width 580 height 26
click at [173, 314] on textarea "@Федотова Ирина Ира, привет! посмотри пожалуйста тут ТЗ) есть ли у нас такой пе…" at bounding box center [350, 306] width 580 height 26
drag, startPoint x: 171, startPoint y: 314, endPoint x: 157, endPoint y: 312, distance: 14.1
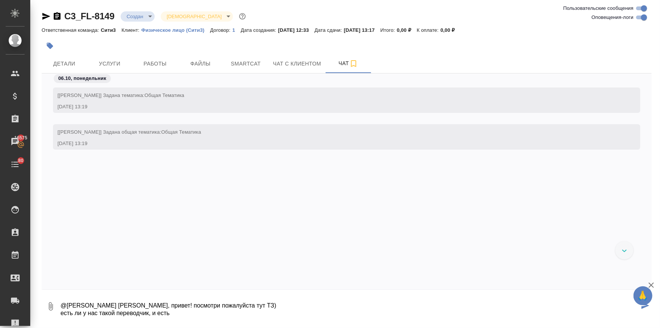
click at [157, 312] on textarea "@Федотова Ирина Ира, привет! посмотри пожалуйста тут ТЗ) есть ли у нас такой пе…" at bounding box center [350, 306] width 580 height 26
click at [211, 311] on textarea "@Федотова Ирина Ира, привет! посмотри пожалуйста тут ТЗ) есть ли у нас такой пе…" at bounding box center [350, 306] width 580 height 26
click at [238, 311] on textarea "@Федотова Ирина Ира, привет! посмотри пожалуйста тут ТЗ) есть ли у нас такой пе…" at bounding box center [350, 306] width 580 height 26
drag, startPoint x: 236, startPoint y: 311, endPoint x: 222, endPoint y: 313, distance: 14.5
click at [222, 313] on textarea "@Федотова Ирина Ира, привет! посмотри пожалуйста тут ТЗ) есть ли у нас такой пе…" at bounding box center [350, 306] width 580 height 26
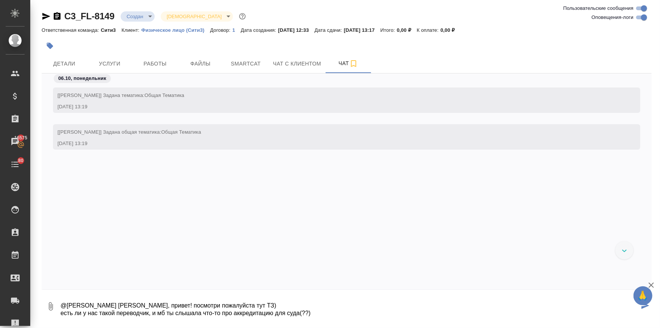
click at [248, 313] on textarea "@Федотова Ирина Ира, привет! посмотри пожалуйста тут ТЗ) есть ли у нас такой пе…" at bounding box center [350, 306] width 580 height 26
click at [62, 311] on textarea "@Федотова Ирина Ира, привет! посмотри пожалуйста тут ТЗ) есть ли у нас такой пе…" at bounding box center [350, 306] width 580 height 26
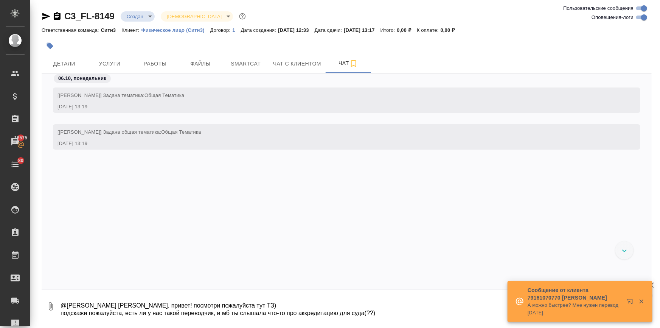
click at [404, 313] on textarea "@Федотова Ирина Ира, привет! посмотри пожалуйста тут ТЗ) подскажи пожалуйста, е…" at bounding box center [350, 306] width 580 height 26
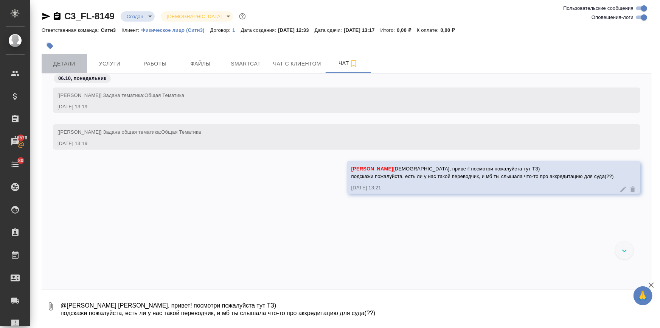
click at [66, 65] on span "Детали" at bounding box center [64, 63] width 36 height 9
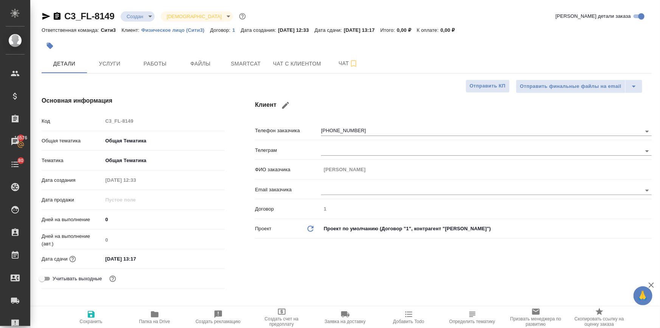
click at [300, 64] on span "Чат с клиентом" at bounding box center [297, 63] width 48 height 9
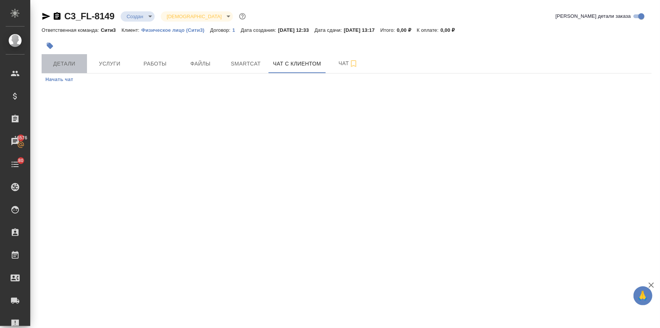
click at [59, 67] on span "Детали" at bounding box center [64, 63] width 36 height 9
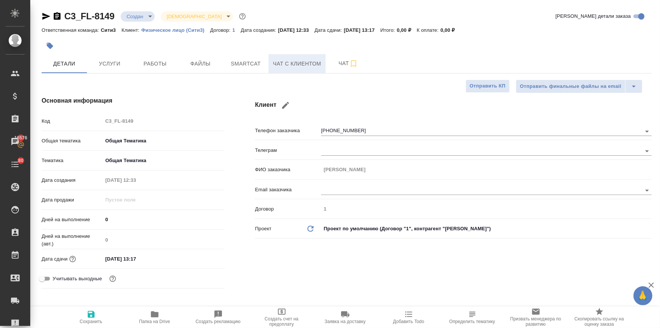
click at [290, 66] on span "Чат с клиентом" at bounding box center [297, 63] width 48 height 9
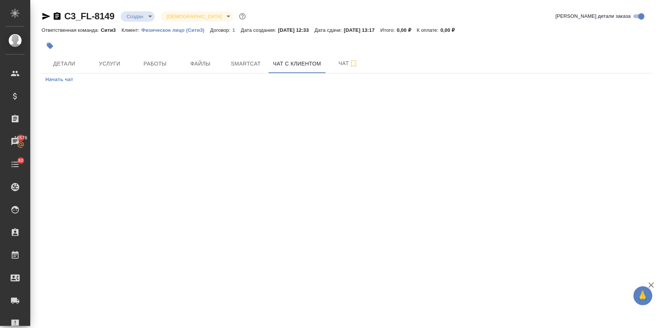
click at [57, 78] on span "Начать чат" at bounding box center [59, 79] width 28 height 9
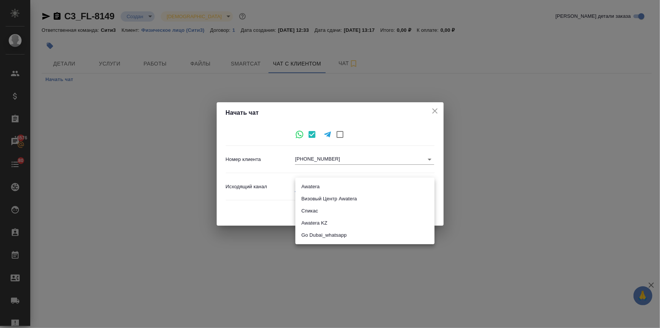
click at [300, 182] on body "🙏 .cls-1 fill:#fff; AWATERA Ilina Ekaterina Клиенты Спецификации Заказы 16576 Ч…" at bounding box center [330, 194] width 660 height 389
click at [436, 106] on div at bounding box center [330, 164] width 660 height 328
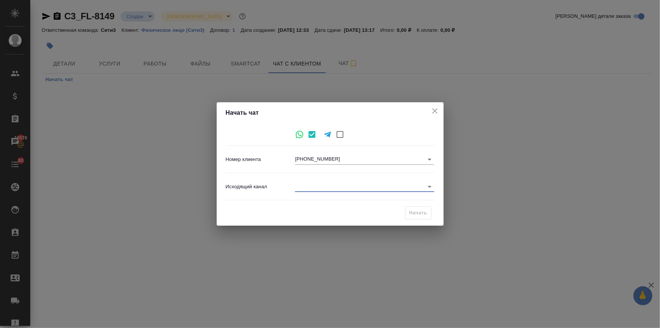
click at [436, 110] on icon "close" at bounding box center [435, 110] width 9 height 9
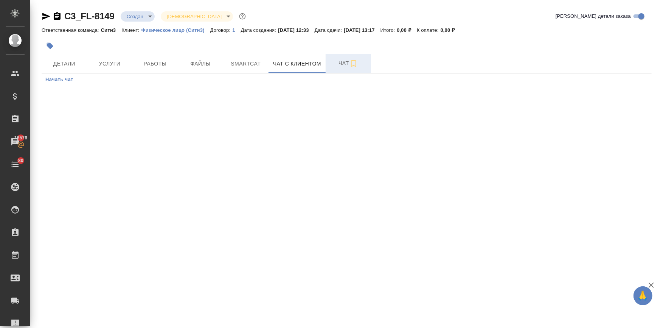
click at [346, 60] on span "Чат" at bounding box center [348, 63] width 36 height 9
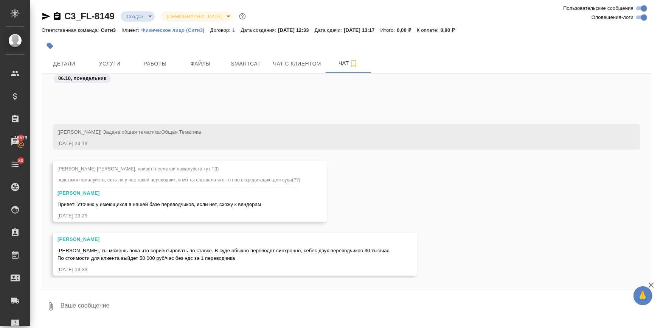
scroll to position [56, 0]
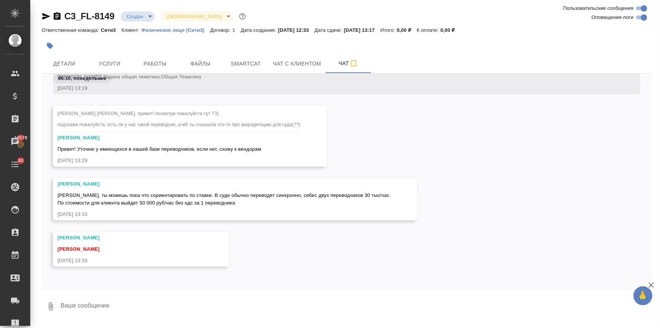
click at [82, 309] on textarea at bounding box center [356, 306] width 592 height 26
click at [84, 306] on textarea "Поняла ,спасибо!" at bounding box center [350, 306] width 580 height 26
click at [82, 305] on textarea "Поняла ,спасибо!" at bounding box center [350, 306] width 580 height 26
click at [115, 306] on textarea "Поняла, спасибо!" at bounding box center [350, 306] width 580 height 26
click at [146, 306] on textarea "Поняла, спасибо! Сейчас уточню по типу перевода и тематику поточнее" at bounding box center [350, 306] width 580 height 26
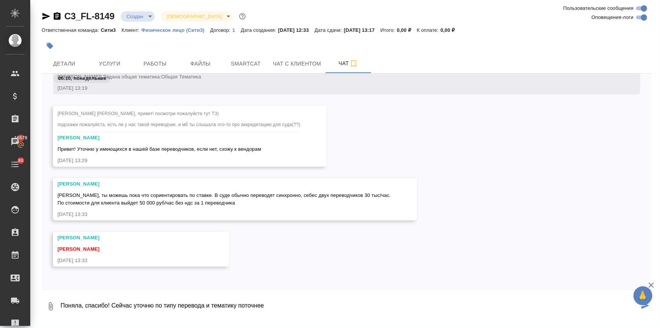
click at [272, 299] on textarea "Поняла, спасибо! Сейчас уточню по типу перевода и тематику поточнее" at bounding box center [350, 306] width 580 height 26
click at [275, 306] on textarea "Поняла, спасибо! Сейчас уточню по типу перевода и тематику поточнее" at bounding box center [350, 306] width 580 height 26
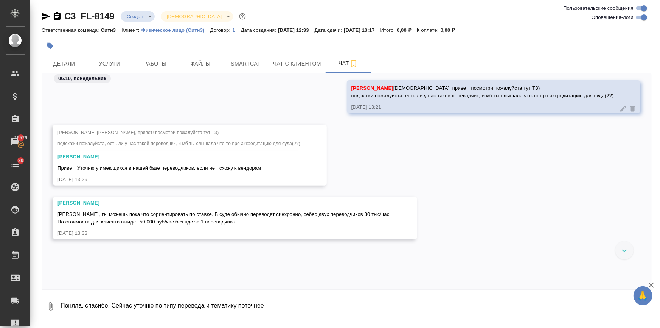
scroll to position [0, 0]
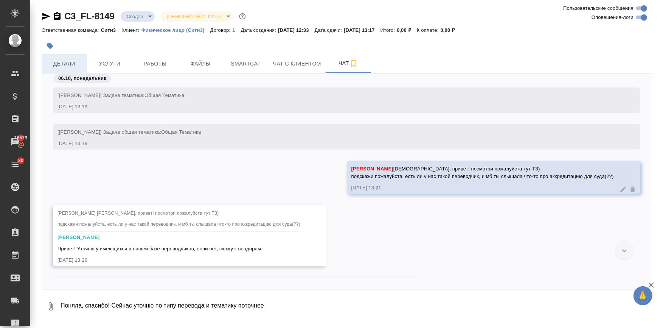
click at [74, 61] on span "Детали" at bounding box center [64, 63] width 36 height 9
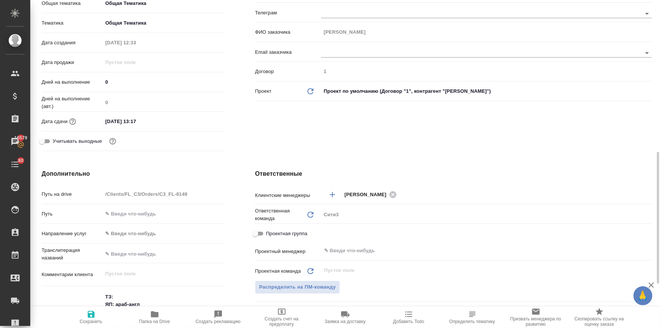
scroll to position [206, 0]
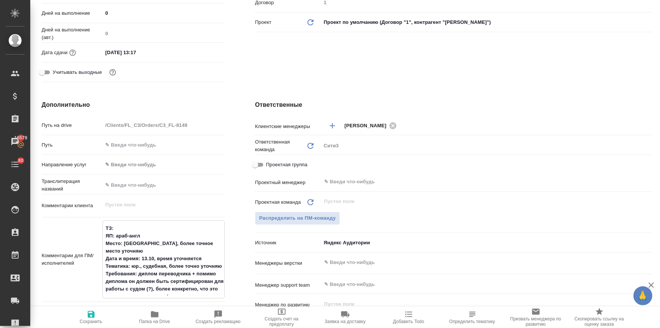
drag, startPoint x: 154, startPoint y: 278, endPoint x: 160, endPoint y: 283, distance: 8.3
click at [160, 283] on textarea "ТЗ: ЯП: араб-англ Место: Москва, более точное место уточняю Дата и время: 13.10…" at bounding box center [163, 258] width 121 height 73
click at [164, 281] on textarea "ТЗ: ЯП: араб-англ Место: Москва, более точное место уточняю Дата и время: 13.10…" at bounding box center [163, 258] width 121 height 73
drag, startPoint x: 165, startPoint y: 280, endPoint x: 174, endPoint y: 288, distance: 12.6
click at [174, 288] on textarea "ТЗ: ЯП: араб-англ Место: Москва, более точное место уточняю Дата и время: 13.10…" at bounding box center [163, 258] width 121 height 73
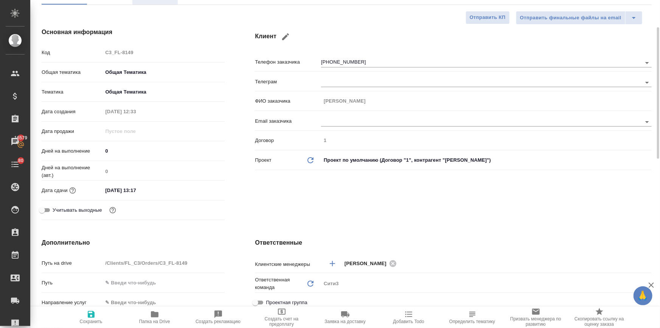
scroll to position [0, 0]
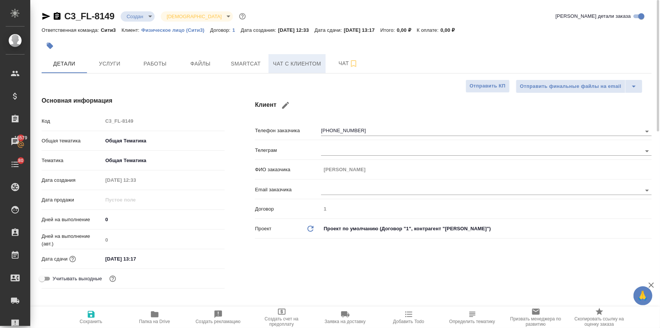
click at [277, 63] on span "Чат с клиентом" at bounding box center [297, 63] width 48 height 9
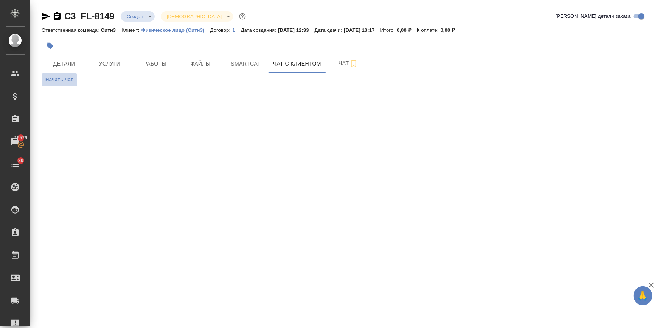
click at [50, 78] on span "Начать чат" at bounding box center [59, 79] width 28 height 9
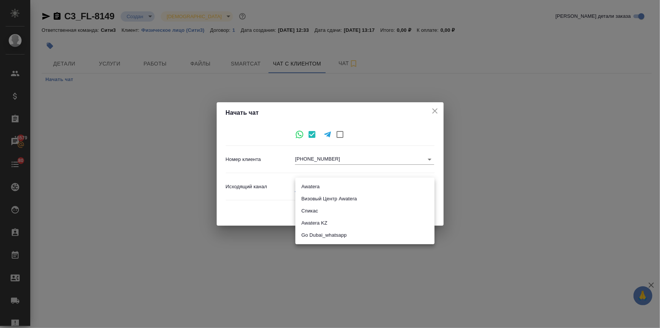
click at [296, 186] on body "🙏 .cls-1 fill:#fff; AWATERA Ilina Ekaterina Клиенты Спецификации Заказы 16579 Ч…" at bounding box center [330, 194] width 660 height 389
click at [302, 181] on li "Awatera" at bounding box center [364, 186] width 139 height 12
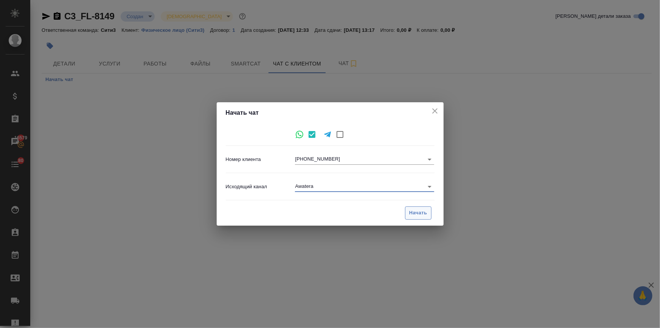
click at [409, 212] on span "Начать" at bounding box center [418, 212] width 18 height 9
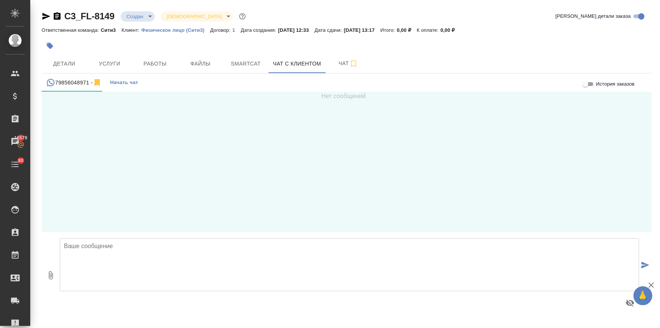
click at [106, 243] on textarea at bounding box center [350, 264] width 580 height 53
click at [229, 244] on textarea "Екатерина, добрый день! Вас беспокоит бюро переводов" at bounding box center [350, 264] width 580 height 53
click at [207, 246] on textarea "Екатерина, добрый день! Вас беспокоит бюро переводов" at bounding box center [350, 264] width 580 height 53
click at [235, 246] on textarea "Екатерина, добрый день! Вас беспокоит бюро переводов" at bounding box center [350, 264] width 580 height 53
click at [204, 245] on textarea "Екатерина, добрый день! Вас беспокоит бюро переводов" at bounding box center [350, 264] width 580 height 53
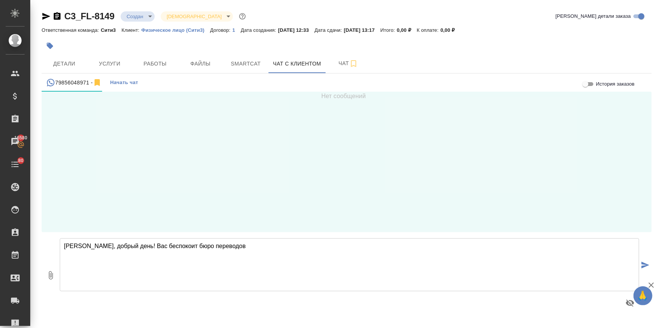
click at [239, 248] on textarea "Екатерина, добрый день! Вас беспокоит бюро переводов" at bounding box center [350, 264] width 580 height 53
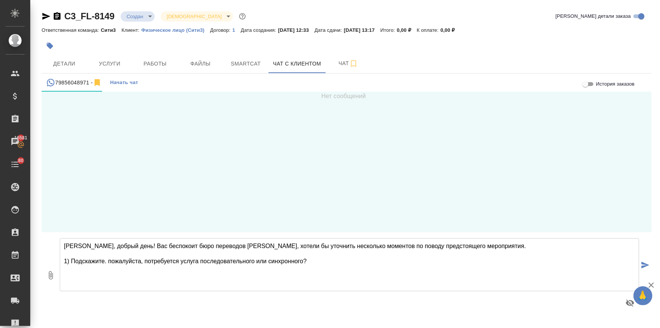
click at [103, 260] on textarea "Екатерина, добрый день! Вас беспокоит бюро переводов Awatera, хотели бы уточнит…" at bounding box center [350, 264] width 580 height 53
click at [314, 264] on textarea "Екатерина, добрый день! Вас беспокоит бюро переводов Awatera, хотели бы уточнит…" at bounding box center [350, 264] width 580 height 53
click at [295, 271] on textarea "Екатерина, добрый день! Вас беспокоит бюро переводов Awatera, хотели бы уточнит…" at bounding box center [350, 264] width 580 height 53
click at [291, 269] on textarea "Екатерина, добрый день! Вас беспокоит бюро переводов Awatera, хотели бы уточнит…" at bounding box center [350, 264] width 580 height 53
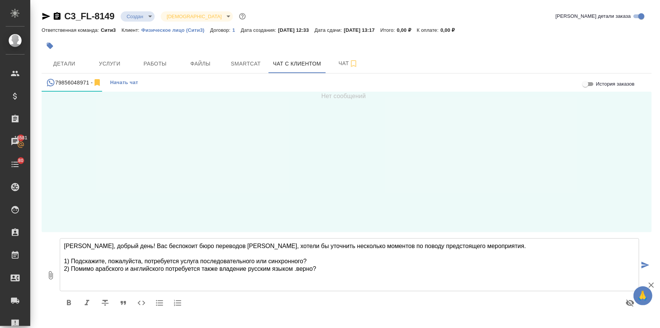
drag, startPoint x: 296, startPoint y: 269, endPoint x: 291, endPoint y: 270, distance: 5.5
click at [291, 270] on textarea "Екатерина, добрый день! Вас беспокоит бюро переводов Awatera, хотели бы уточнит…" at bounding box center [350, 264] width 580 height 53
click at [342, 271] on textarea "Екатерина, добрый день! Вас беспокоит бюро переводов Awatera, хотели бы уточнит…" at bounding box center [350, 264] width 580 height 53
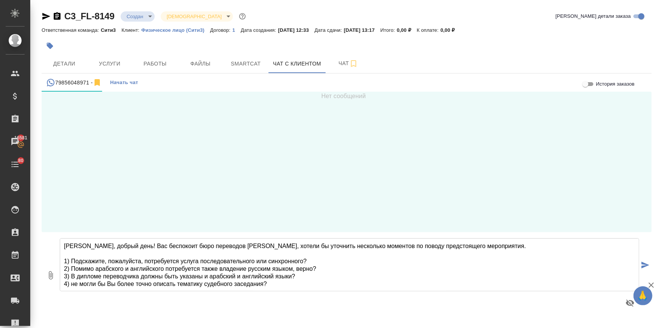
scroll to position [0, 0]
click at [72, 284] on textarea "Екатерина, добрый день! Вас беспокоит бюро переводов Awatera, хотели бы уточнит…" at bounding box center [350, 264] width 580 height 53
click at [276, 278] on textarea "Екатерина, добрый день! Вас беспокоит бюро переводов Awatera, хотели бы уточнит…" at bounding box center [350, 264] width 580 height 53
click at [276, 285] on textarea "Екатерина, добрый день! Вас беспокоит бюро переводов Awatera, хотели бы уточнит…" at bounding box center [350, 264] width 580 height 53
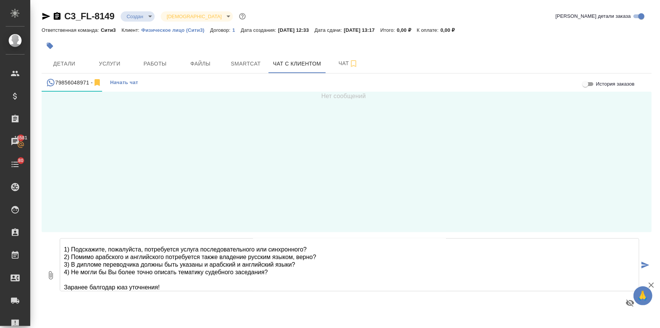
click at [120, 286] on textarea "Екатерина, добрый день! Вас беспокоит бюро переводов Awatera, хотели бы уточнит…" at bounding box center [350, 264] width 580 height 53
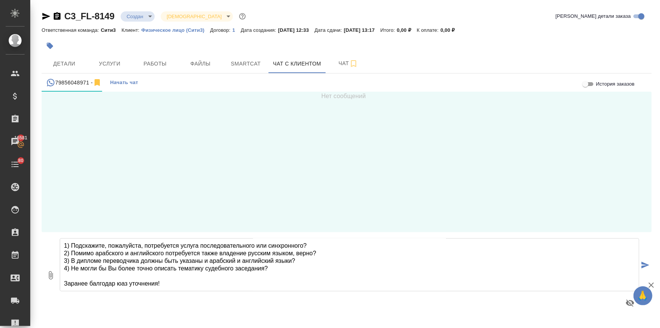
drag, startPoint x: 128, startPoint y: 286, endPoint x: 115, endPoint y: 285, distance: 12.9
click at [115, 285] on textarea "Екатерина, добрый день! Вас беспокоит бюро переводов Awatera, хотели бы уточнит…" at bounding box center [350, 264] width 580 height 53
click at [270, 268] on textarea "Екатерина, добрый день! Вас беспокоит бюро переводов Awatera, хотели бы уточнит…" at bounding box center [350, 264] width 580 height 53
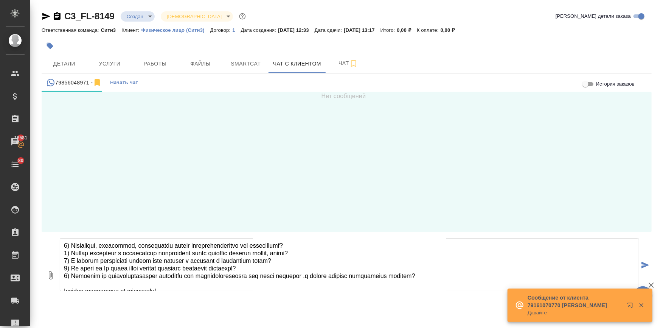
click at [642, 263] on icon "submit" at bounding box center [646, 264] width 8 height 7
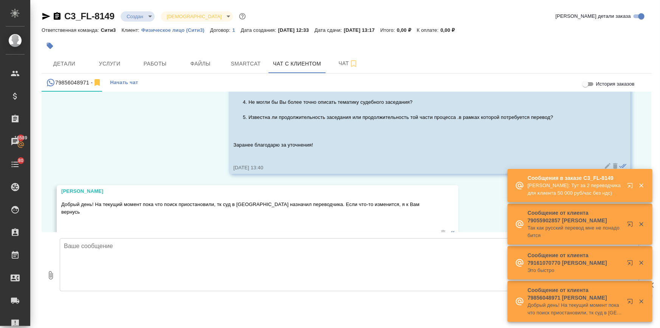
scroll to position [131, 0]
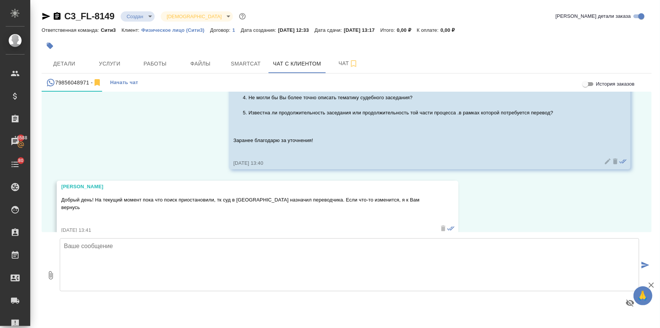
click at [120, 249] on textarea at bounding box center [350, 264] width 580 height 53
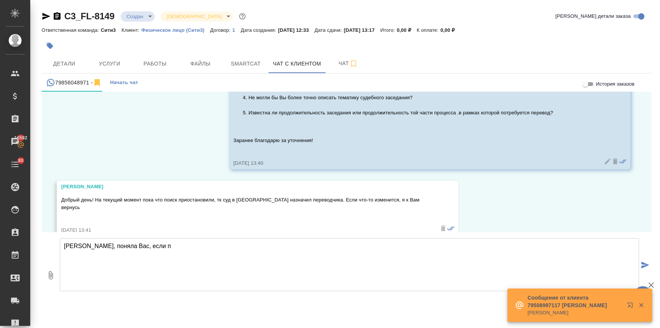
click at [157, 245] on textarea "Екатерина, поняла Вас, если п" at bounding box center [350, 264] width 580 height 53
click at [148, 247] on textarea "Екатерина, поняла Вас, если п" at bounding box center [350, 264] width 580 height 53
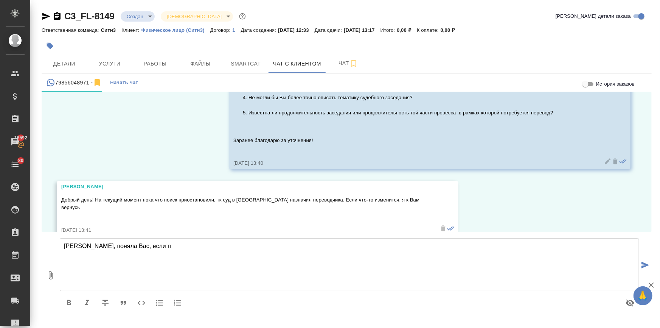
click at [152, 246] on textarea "Екатерина, поняла Вас, если п" at bounding box center [350, 264] width 580 height 53
click at [134, 247] on textarea "Екатерина, поняла Вас, если п" at bounding box center [350, 264] width 580 height 53
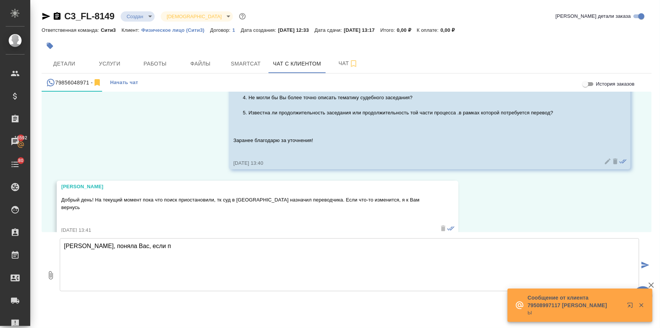
click at [148, 245] on textarea "Екатерина, поняла Вас, если п" at bounding box center [350, 264] width 580 height 53
click at [146, 245] on textarea "Екатерина, поняла Вас, если п" at bounding box center [350, 264] width 580 height 53
click at [153, 245] on textarea "Екатерина, поняла Вас, если п" at bounding box center [350, 264] width 580 height 53
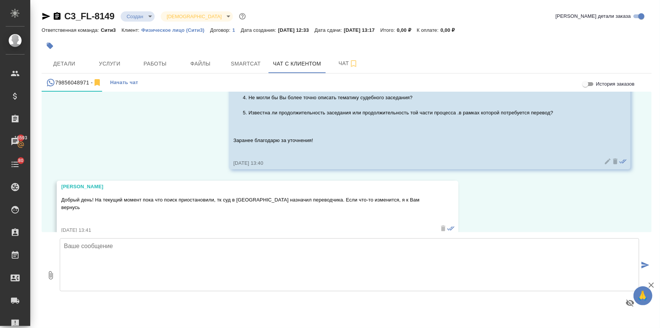
scroll to position [190, 0]
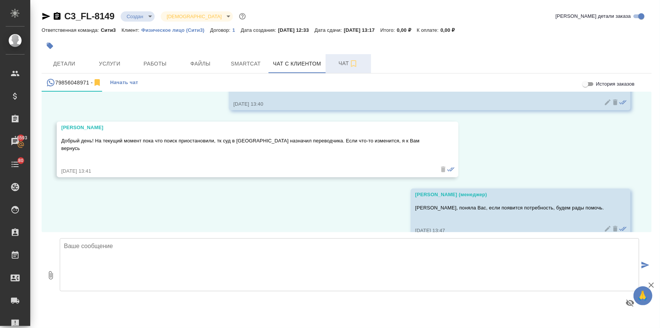
click at [340, 67] on span "Чат" at bounding box center [348, 63] width 36 height 9
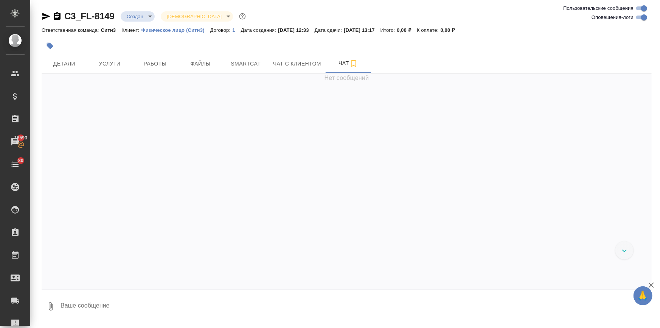
scroll to position [166, 0]
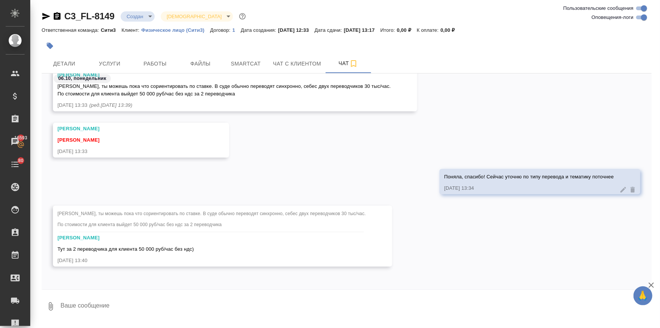
click at [87, 302] on textarea at bounding box center [356, 306] width 592 height 26
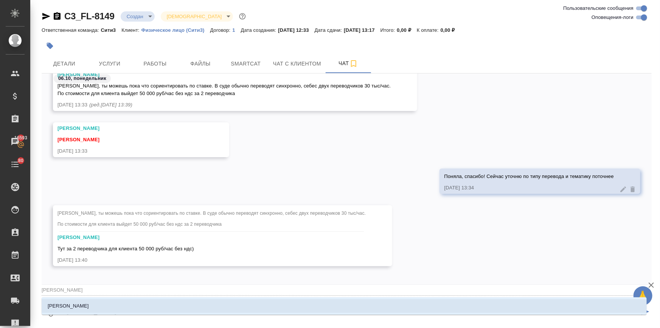
click at [75, 303] on p "Федотова Ирина" at bounding box center [68, 306] width 41 height 8
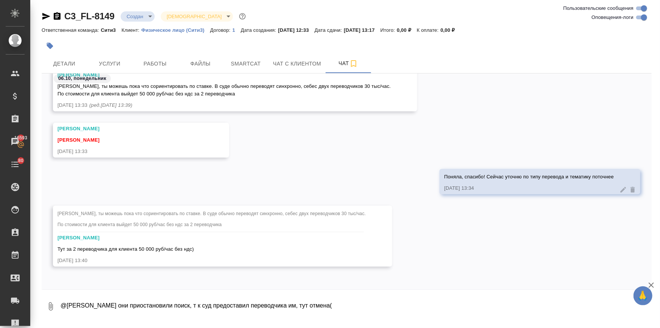
scroll to position [202, 0]
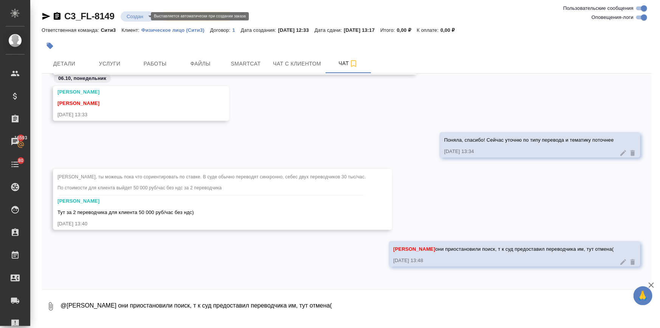
click at [135, 12] on body "🙏 .cls-1 fill:#fff; AWATERA Ilina Ekaterina Клиенты Спецификации Заказы 16593 Ч…" at bounding box center [330, 194] width 660 height 389
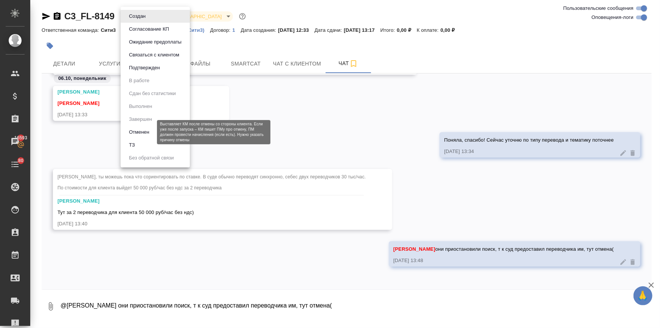
click at [142, 133] on button "Отменен" at bounding box center [139, 132] width 25 height 8
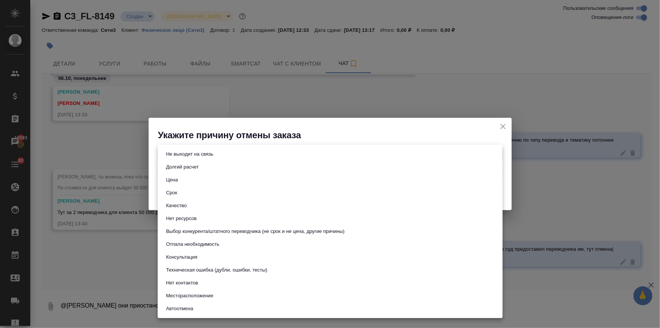
click at [185, 157] on body "🙏 .cls-1 fill:#fff; AWATERA Ilina Ekaterina Клиенты Спецификации Заказы 16593 Ч…" at bounding box center [330, 194] width 660 height 389
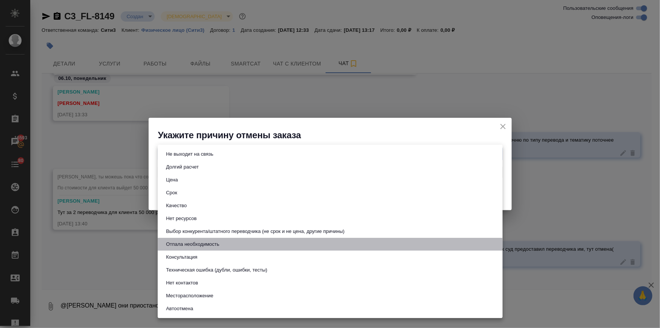
click at [194, 242] on button "Отпала необходимость" at bounding box center [193, 244] width 58 height 8
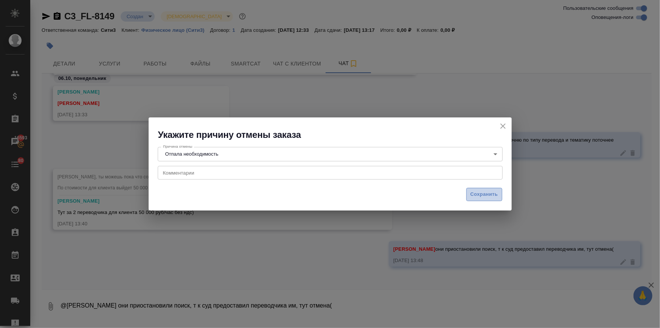
click at [483, 193] on span "Сохранить" at bounding box center [485, 194] width 28 height 9
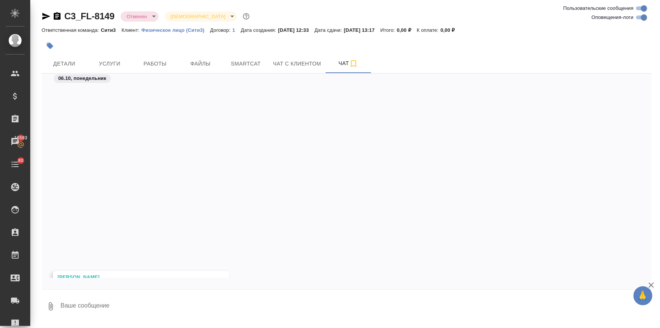
scroll to position [222, 0]
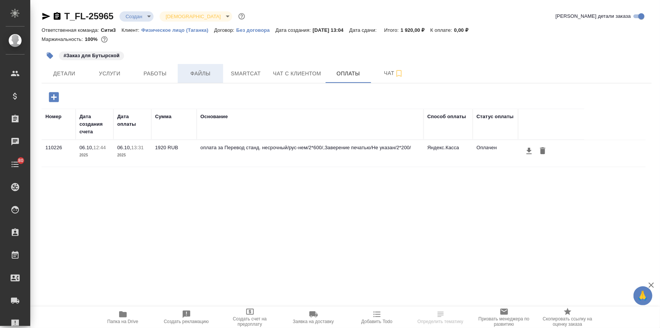
click at [195, 64] on button "Файлы" at bounding box center [200, 73] width 45 height 19
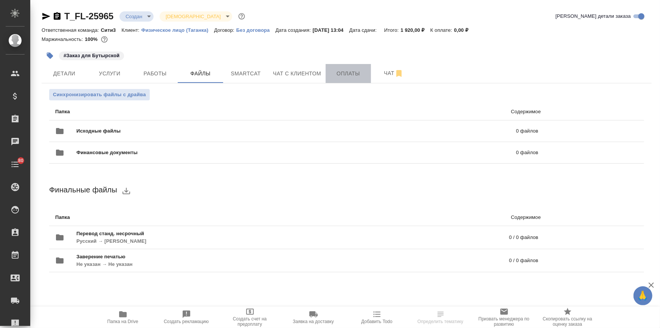
click at [344, 70] on span "Оплаты" at bounding box center [348, 73] width 36 height 9
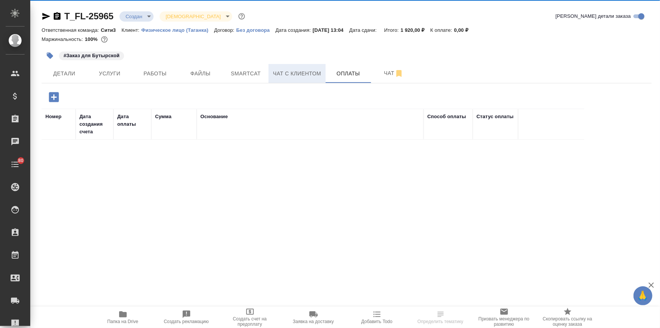
click at [295, 70] on span "Чат с клиентом" at bounding box center [297, 73] width 48 height 9
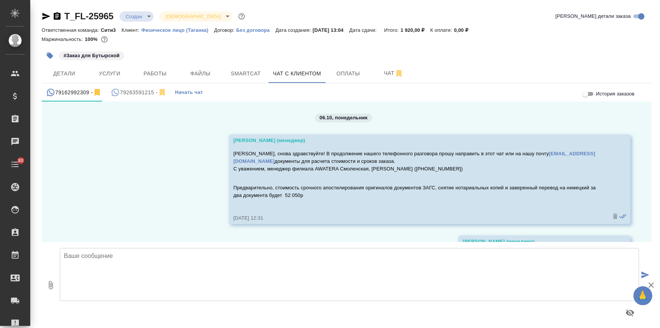
scroll to position [53, 0]
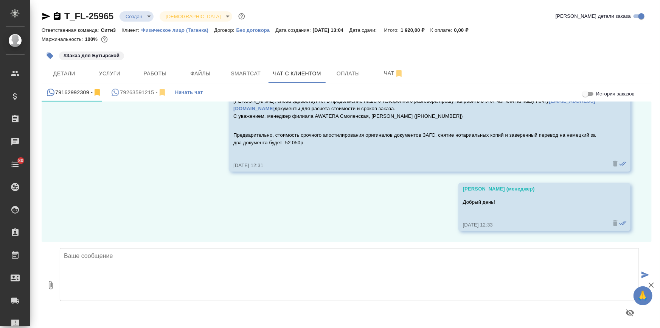
click at [133, 89] on div "79263591215 -" at bounding box center [139, 92] width 56 height 9
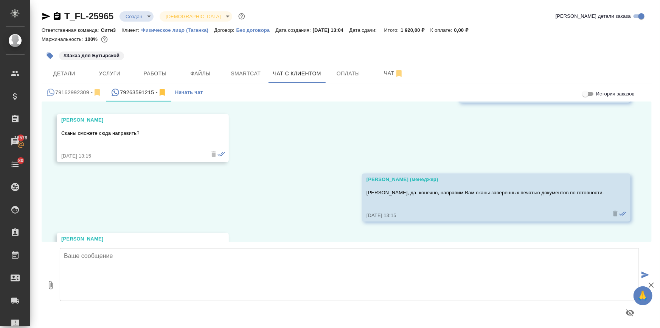
scroll to position [907, 0]
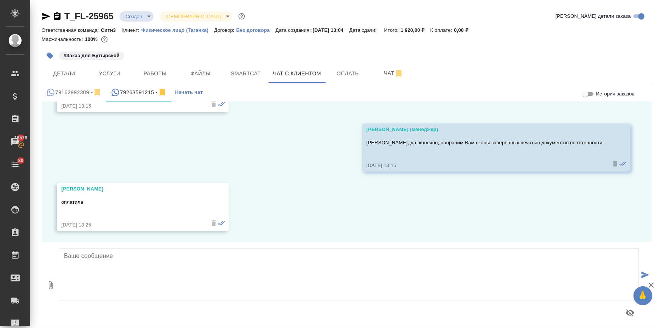
click at [70, 93] on div "79162992309 -" at bounding box center [74, 92] width 56 height 9
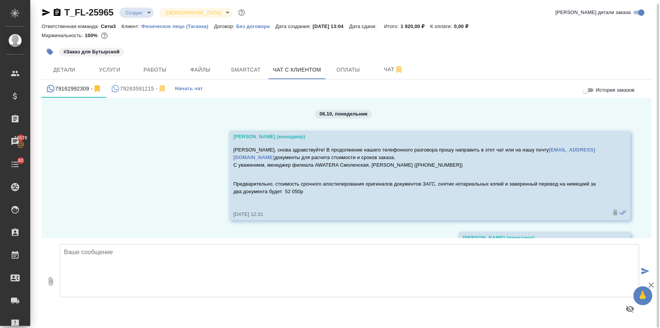
scroll to position [53, 0]
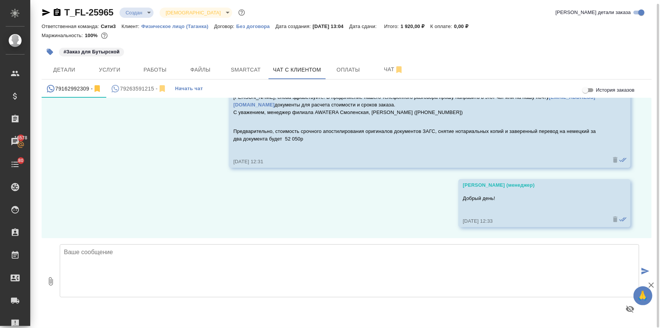
click at [142, 89] on div "79263591215 -" at bounding box center [139, 88] width 56 height 9
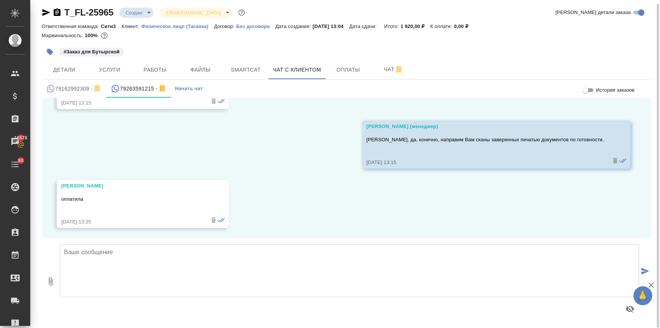
scroll to position [907, 0]
click at [95, 253] on textarea at bounding box center [350, 270] width 580 height 53
type textarea "Б"
drag, startPoint x: 185, startPoint y: 253, endPoint x: 179, endPoint y: 253, distance: 6.4
click at [179, 253] on textarea "Принято, опалта прошла. Запускаю зака зв работу." at bounding box center [350, 270] width 580 height 53
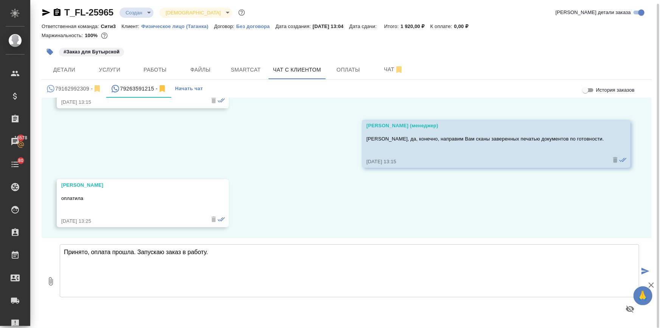
click at [222, 252] on textarea "Принято, оплата прошла. Запускаю заказ в работу." at bounding box center [350, 270] width 580 height 53
type textarea "Принято, оплата прошла. Запускаю заказ в работу."
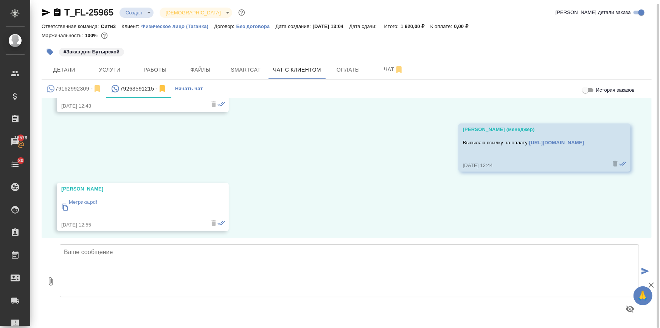
scroll to position [278, 0]
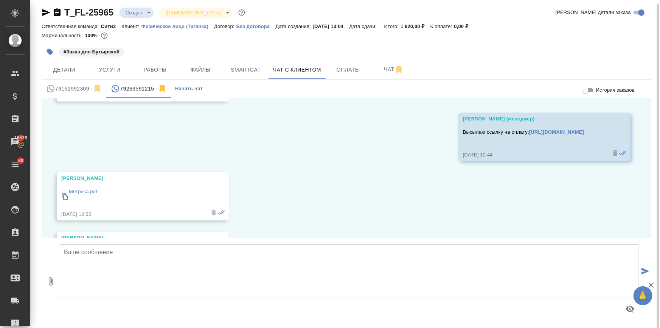
click at [64, 195] on icon at bounding box center [65, 197] width 8 height 8
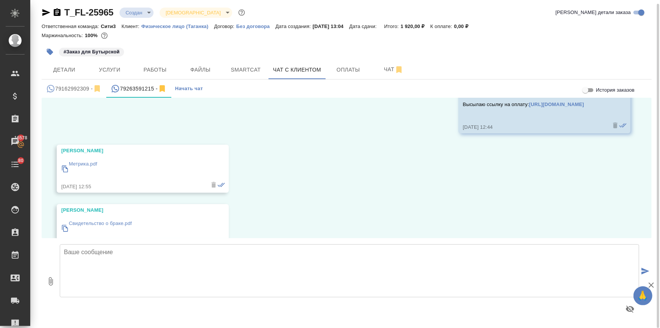
scroll to position [313, 0]
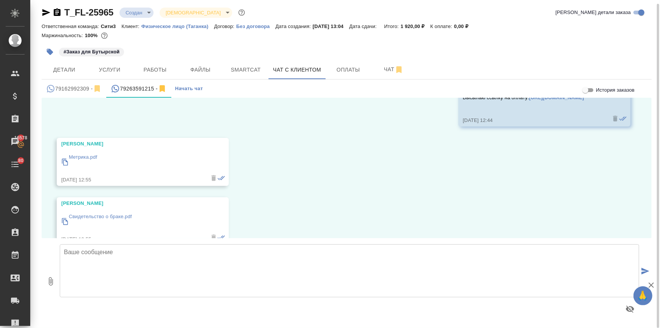
click at [64, 216] on div "Свидетельство о браке.pdf" at bounding box center [131, 221] width 141 height 21
click at [206, 62] on button "Файлы" at bounding box center [200, 69] width 45 height 19
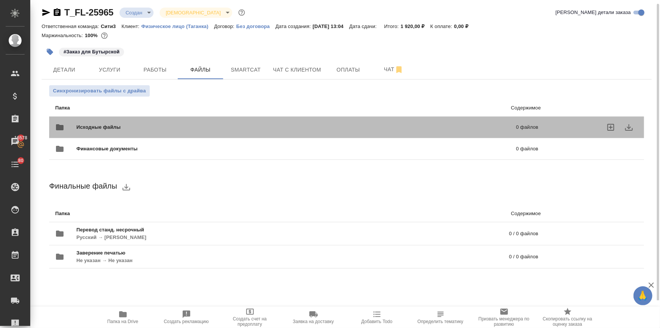
click at [110, 125] on span "Исходные файлы" at bounding box center [197, 127] width 242 height 8
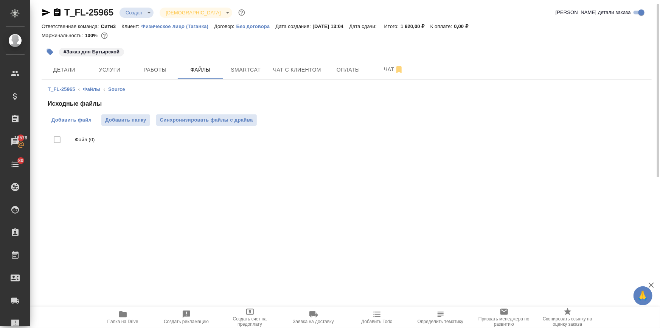
click at [76, 121] on span "Добавить файл" at bounding box center [71, 120] width 40 height 8
click at [0, 0] on input "Добавить файл" at bounding box center [0, 0] width 0 height 0
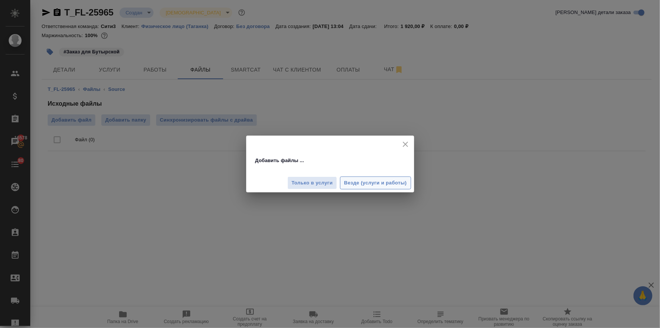
click at [372, 186] on span "Везде (услуги и работы)" at bounding box center [375, 183] width 63 height 9
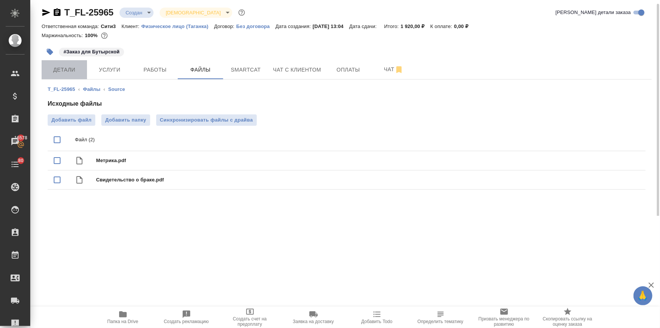
click at [68, 67] on span "Детали" at bounding box center [64, 69] width 36 height 9
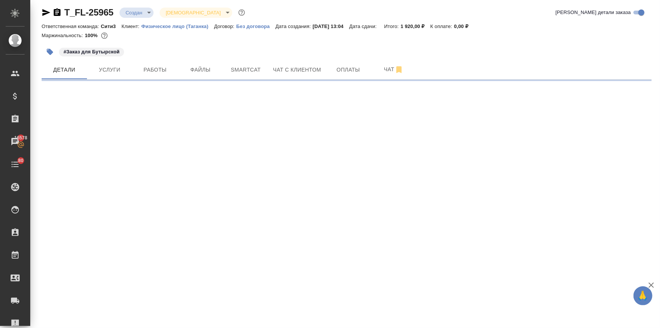
select select "RU"
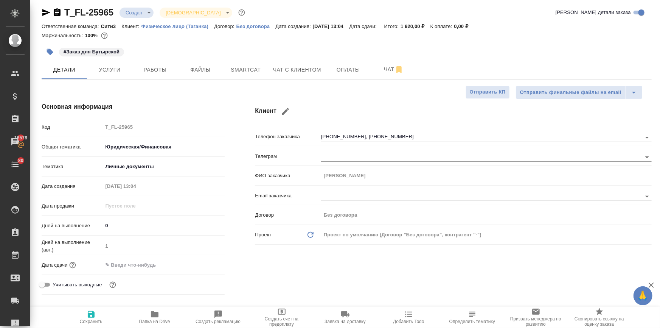
type textarea "x"
drag, startPoint x: 130, startPoint y: 265, endPoint x: 164, endPoint y: 269, distance: 34.6
click at [130, 265] on input "text" at bounding box center [136, 264] width 66 height 11
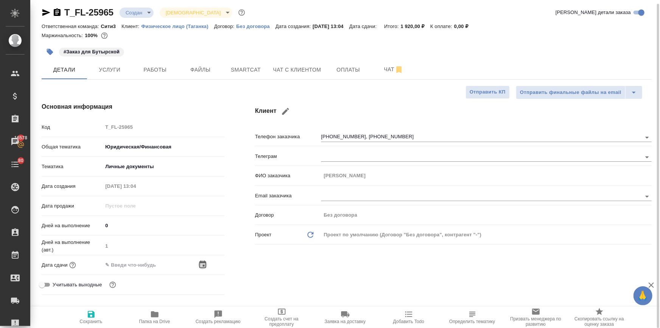
click at [204, 264] on icon "button" at bounding box center [202, 264] width 9 height 9
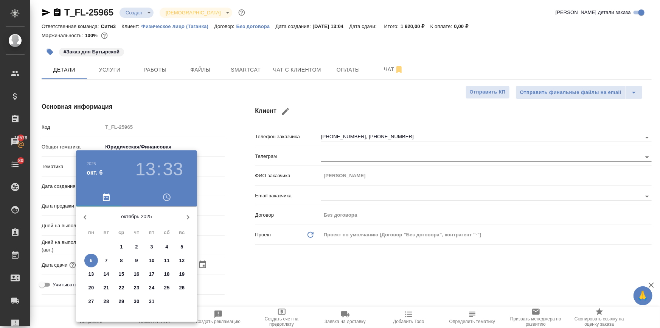
click at [103, 260] on span "7" at bounding box center [107, 261] width 14 height 8
type input "07.10.2025 13:33"
type textarea "x"
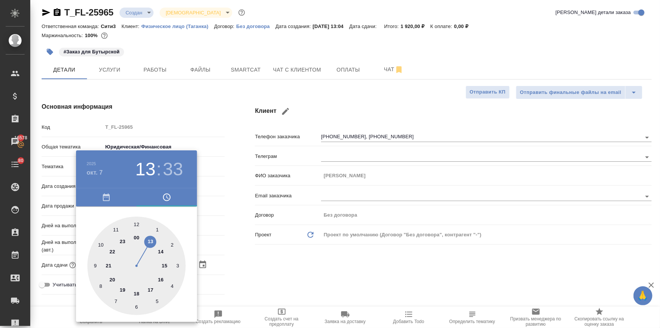
click at [99, 241] on div at bounding box center [136, 265] width 98 height 98
type input "07.10.2025 10:33"
type textarea "x"
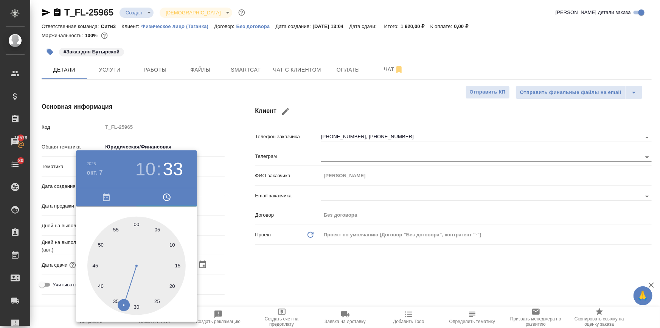
click at [138, 221] on div at bounding box center [136, 265] width 98 height 98
type input "[DATE] 10:00"
type textarea "x"
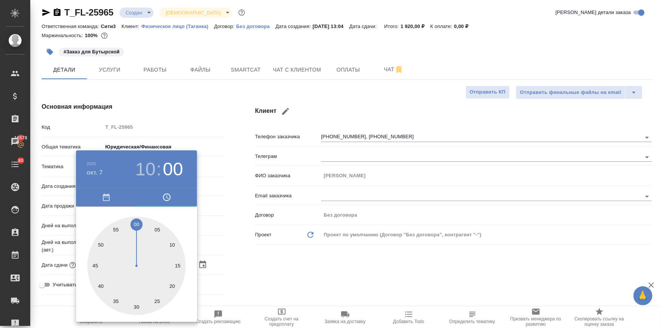
click at [282, 245] on div at bounding box center [330, 164] width 660 height 328
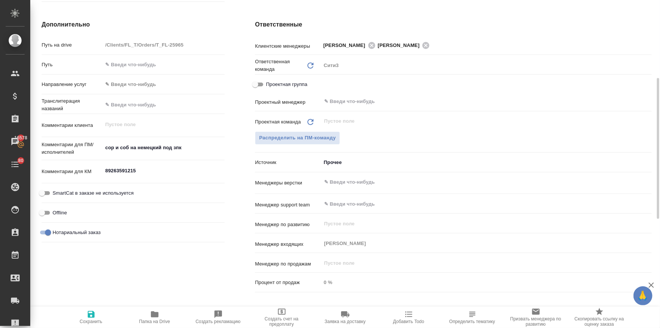
scroll to position [159, 0]
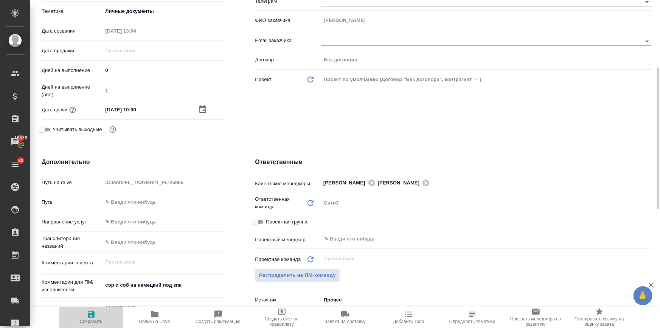
click at [98, 316] on span "Сохранить" at bounding box center [91, 316] width 54 height 14
type textarea "x"
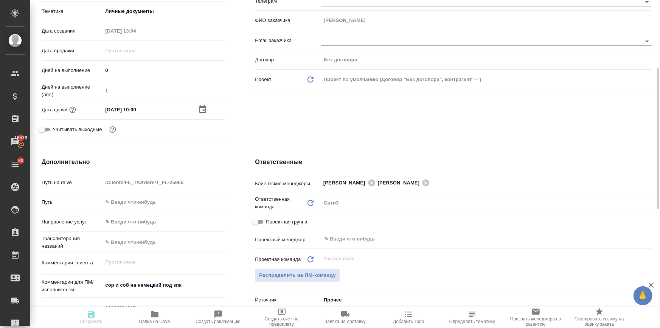
type textarea "x"
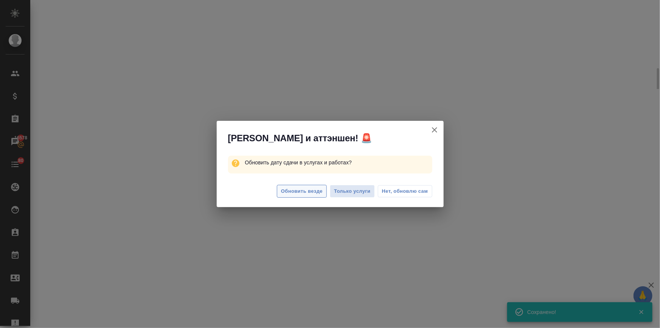
click at [289, 195] on span "Обновить везде" at bounding box center [302, 191] width 42 height 9
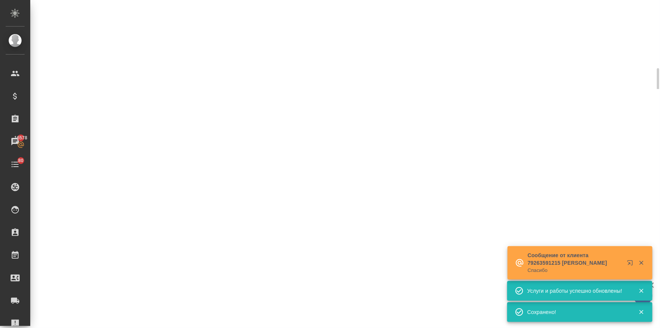
select select "RU"
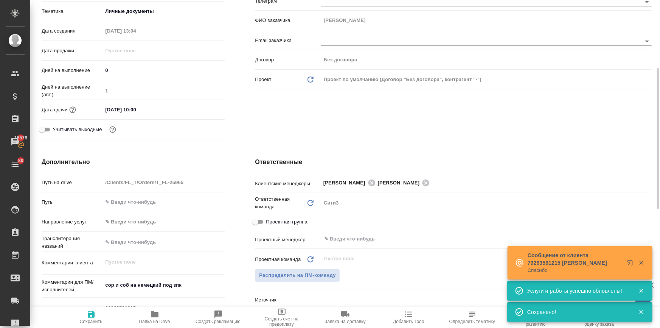
type textarea "x"
click at [292, 271] on span "Распределить на ПМ-команду" at bounding box center [297, 275] width 77 height 9
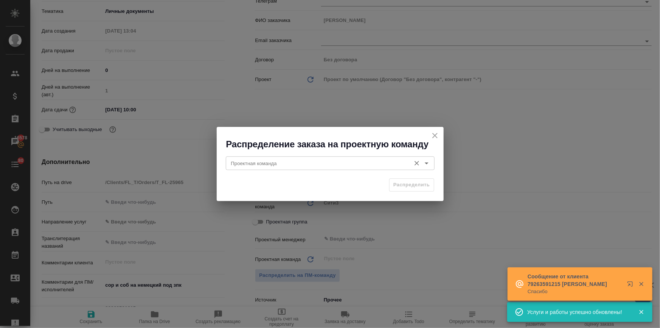
click at [266, 164] on input "Проектная команда" at bounding box center [317, 163] width 179 height 9
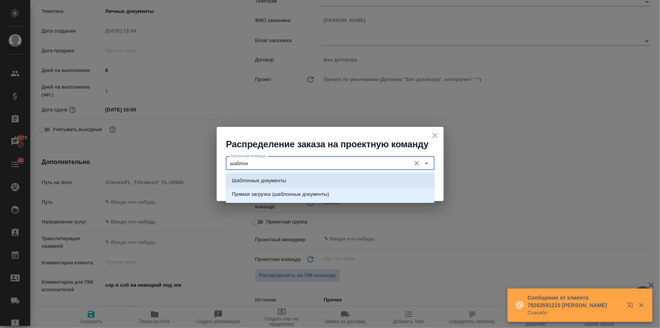
click at [264, 181] on p "Шаблонные документы" at bounding box center [259, 181] width 54 height 8
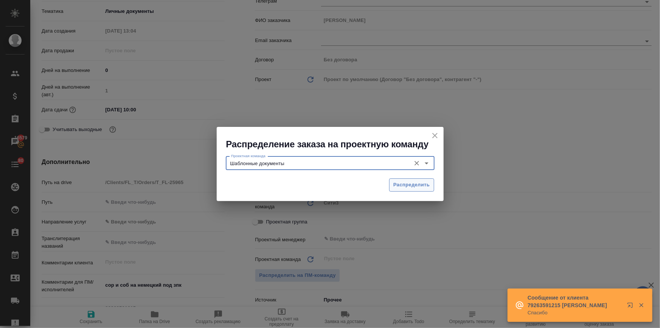
type input "Шаблонные документы"
click at [425, 184] on span "Распределить" at bounding box center [411, 184] width 37 height 9
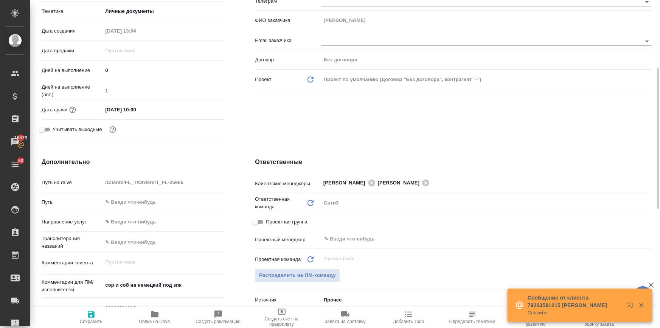
type textarea "x"
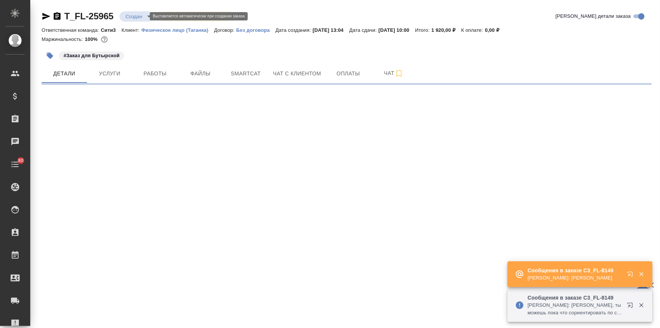
click at [127, 16] on body "🙏 .cls-1 fill:#fff; AWATERA [PERSON_NAME] Спецификации Заказы Чаты 80 Todo Прое…" at bounding box center [330, 194] width 660 height 389
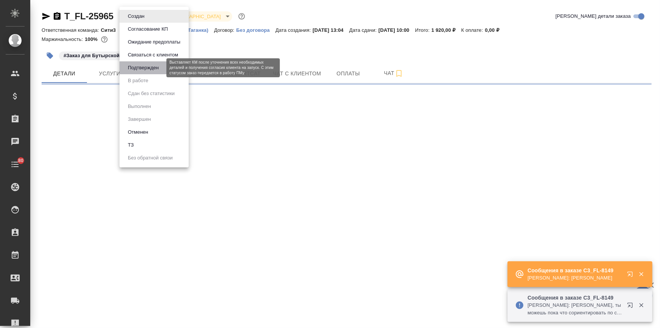
click at [136, 68] on button "Подтвержден" at bounding box center [144, 68] width 36 height 8
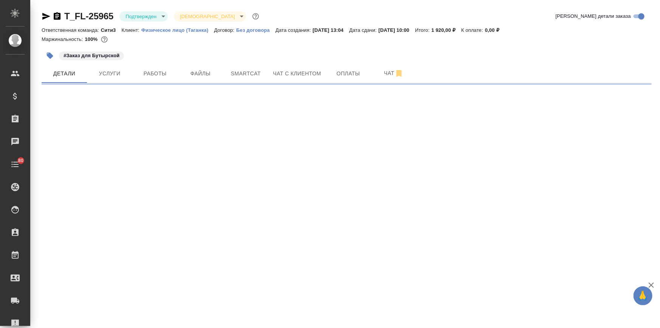
select select "RU"
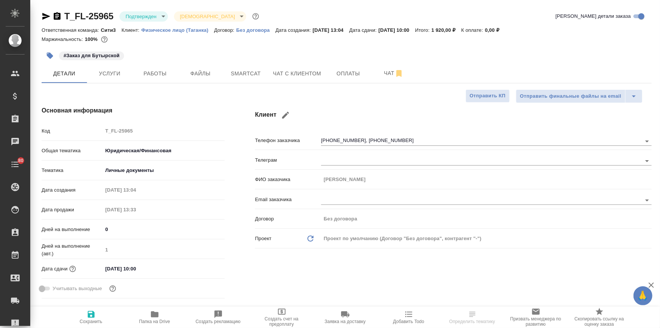
type textarea "x"
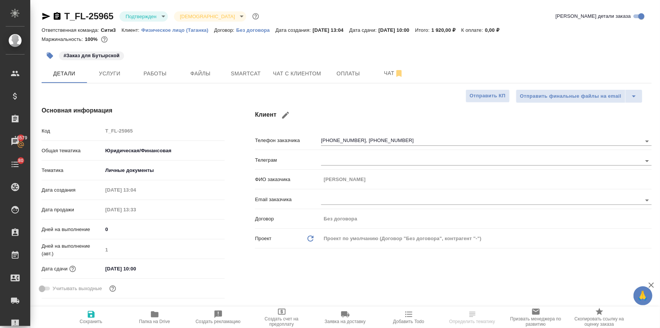
type textarea "x"
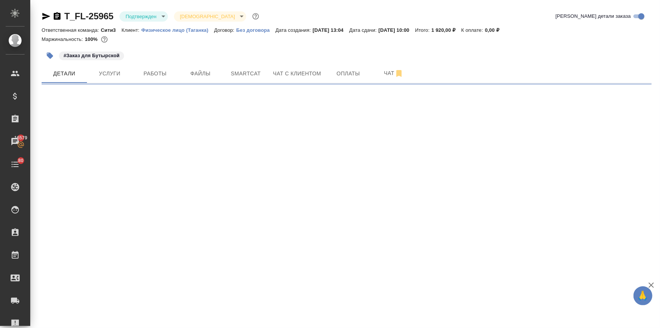
select select "RU"
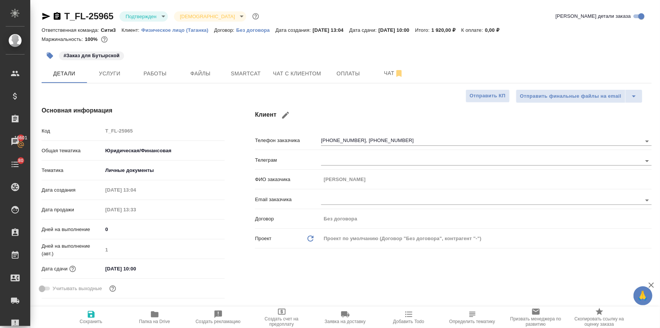
type textarea "x"
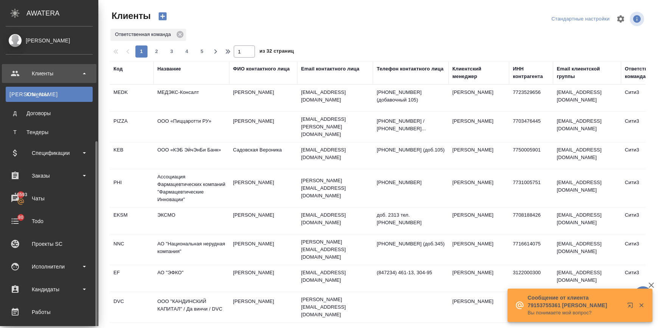
select select "RU"
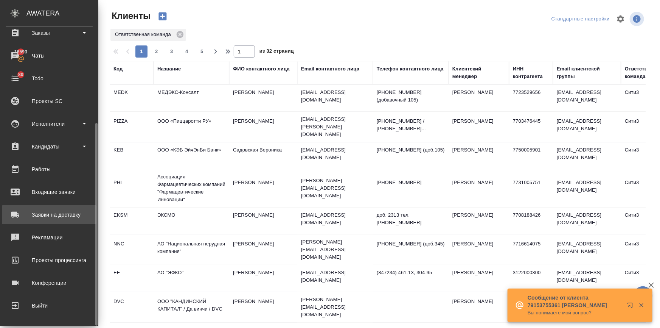
click at [54, 211] on div "Заявки на доставку" at bounding box center [49, 214] width 87 height 11
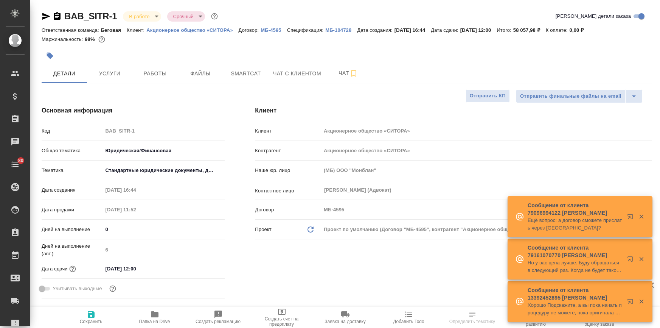
select select "RU"
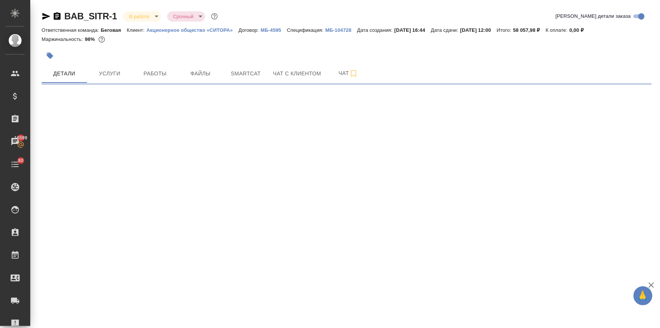
select select "RU"
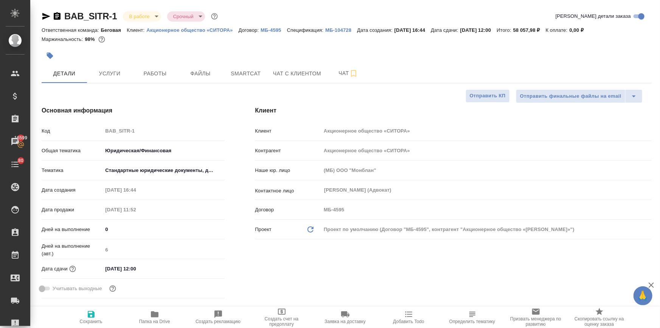
type textarea "x"
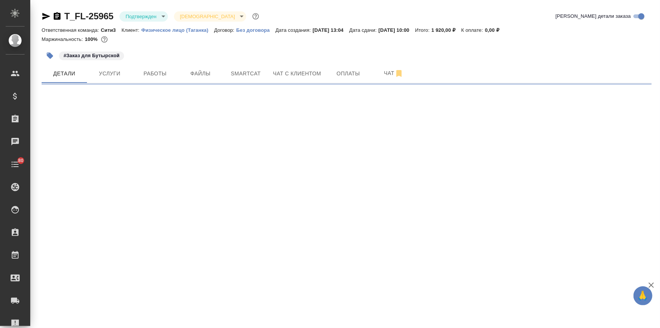
select select "RU"
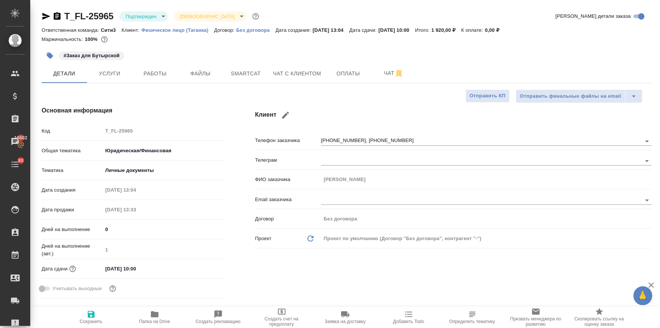
type textarea "x"
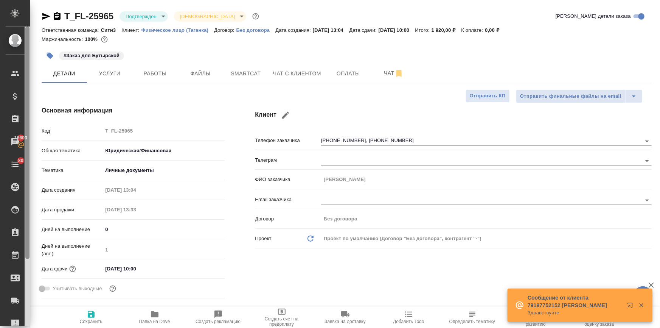
type textarea "x"
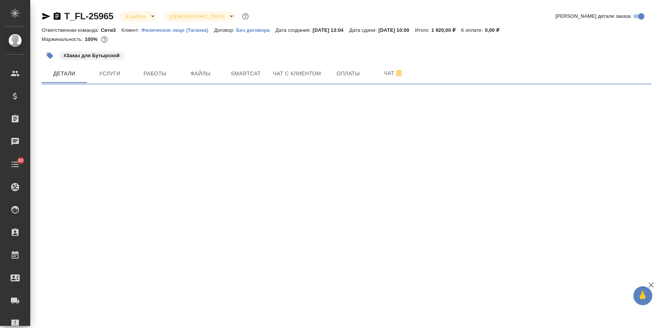
select select "RU"
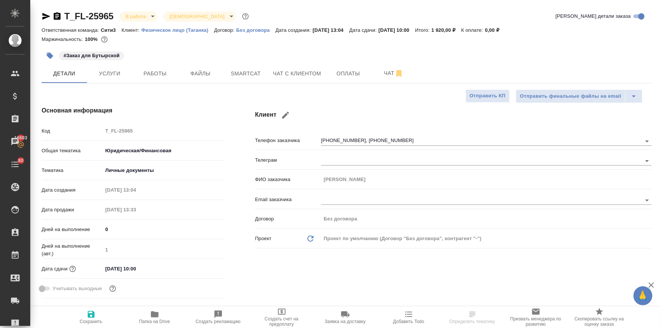
type textarea "x"
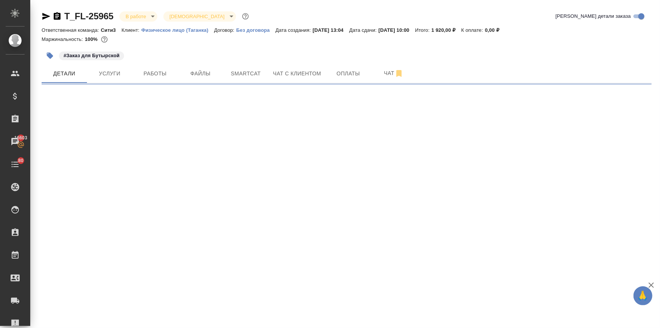
select select "RU"
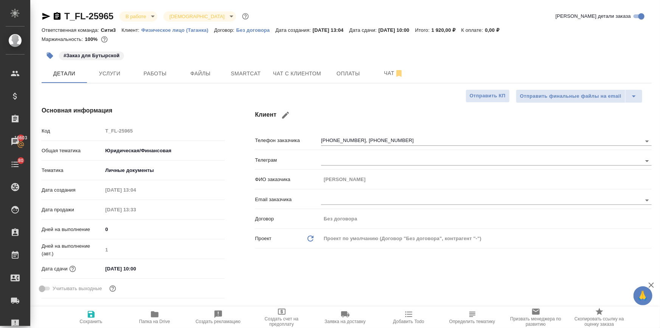
type textarea "x"
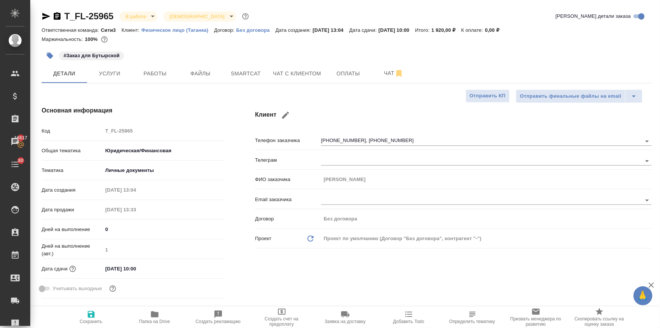
type textarea "x"
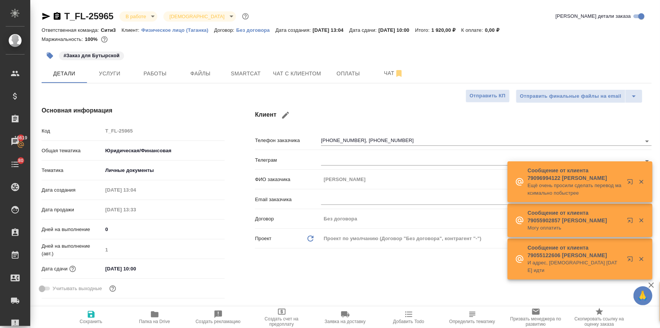
type textarea "x"
